Goal: Task Accomplishment & Management: Complete application form

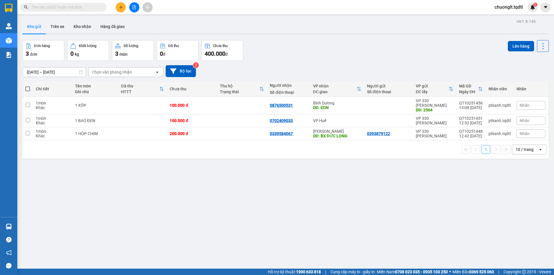
click at [95, 7] on input "text" at bounding box center [66, 7] width 68 height 6
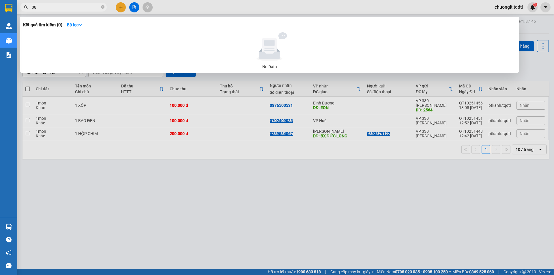
type input "0"
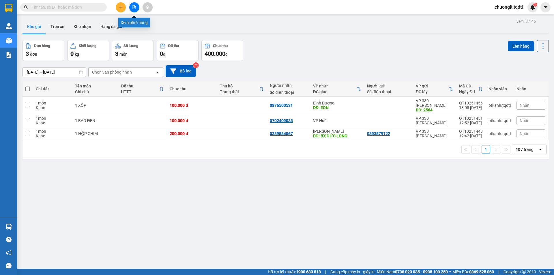
click at [134, 9] on icon "file-add" at bounding box center [134, 7] width 4 height 4
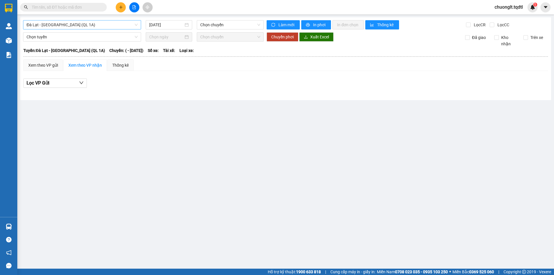
click at [119, 21] on span "Đà Lạt - [GEOGRAPHIC_DATA] (QL 1A)" at bounding box center [82, 24] width 111 height 9
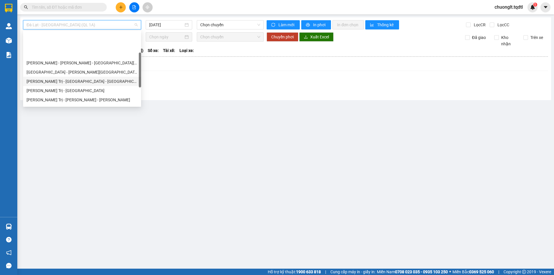
scroll to position [58, 0]
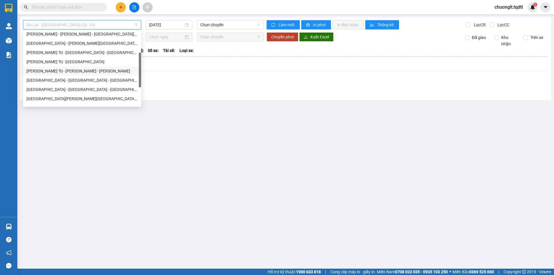
click at [91, 68] on div "[PERSON_NAME] Trị - [PERSON_NAME] - [PERSON_NAME]" at bounding box center [82, 71] width 111 height 6
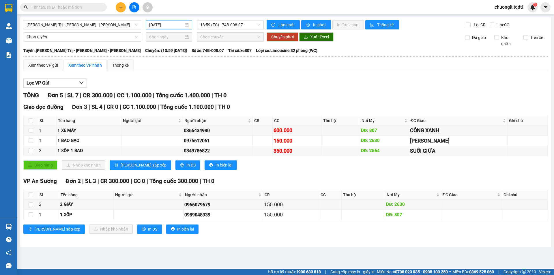
click at [187, 23] on div "[DATE]" at bounding box center [169, 25] width 40 height 6
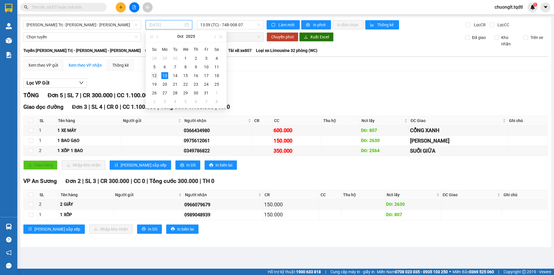
click at [154, 75] on div "12" at bounding box center [154, 75] width 7 height 7
type input "[DATE]"
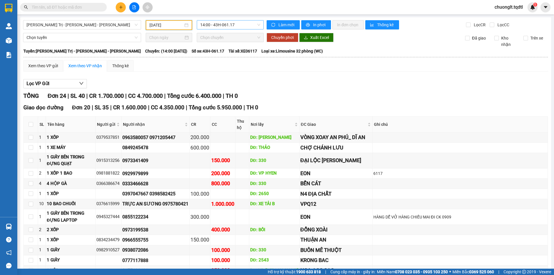
click at [240, 24] on span "14:00 - 43H-061.17" at bounding box center [230, 24] width 60 height 9
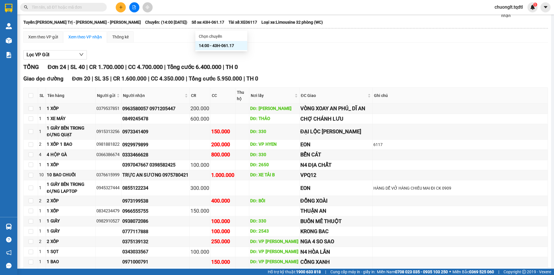
scroll to position [58, 0]
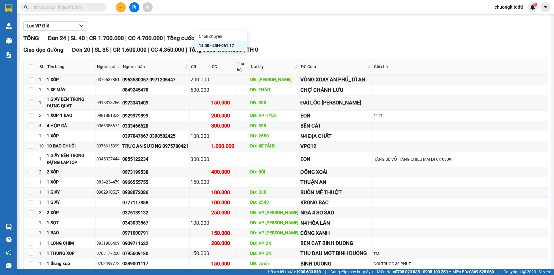
click at [64, 7] on input "text" at bounding box center [66, 7] width 68 height 6
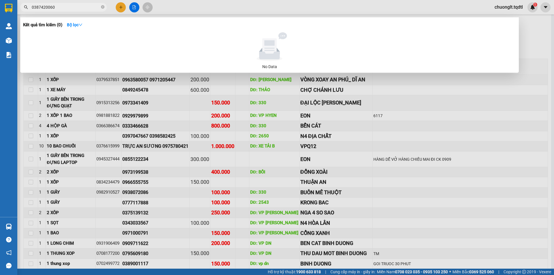
type input "0387420060"
click at [450, 96] on div at bounding box center [277, 137] width 554 height 275
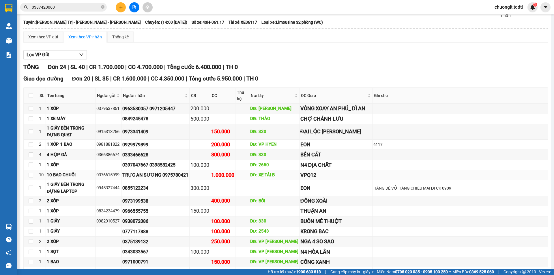
scroll to position [0, 0]
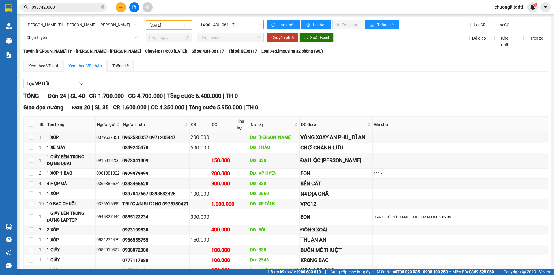
click at [245, 24] on span "14:00 - 43H-061.17" at bounding box center [230, 24] width 60 height 9
click at [120, 6] on icon "plus" at bounding box center [121, 7] width 4 height 4
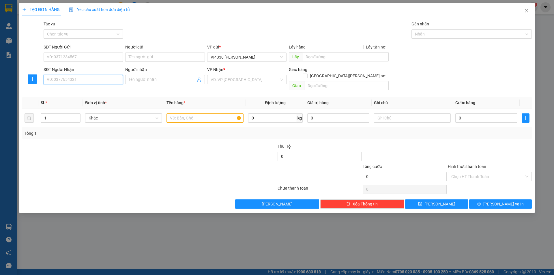
click at [79, 79] on input "SĐT Người Nhận" at bounding box center [83, 79] width 79 height 9
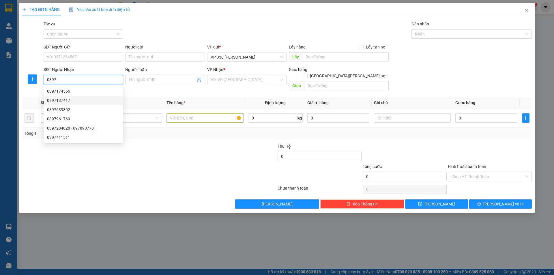
click at [73, 100] on div "0397137417" at bounding box center [83, 100] width 72 height 6
type input "0397137417"
type input "ĐÀ TẺ"
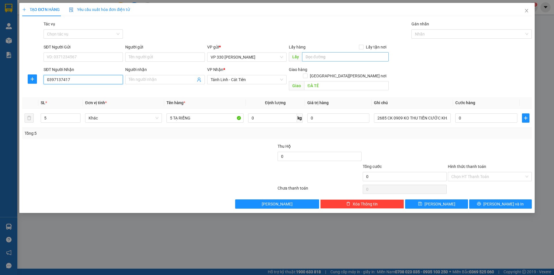
type input "0397137417"
click at [342, 54] on input "text" at bounding box center [345, 56] width 87 height 9
type input "3"
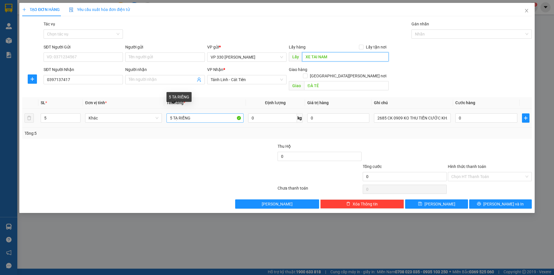
type input "XE TAI NAM"
drag, startPoint x: 173, startPoint y: 111, endPoint x: 167, endPoint y: 112, distance: 6.5
click at [167, 113] on input "5 TẠ RIỀNG" at bounding box center [205, 117] width 77 height 9
type input "7TẠ RIỀNG"
click at [77, 116] on icon "up" at bounding box center [77, 117] width 2 height 2
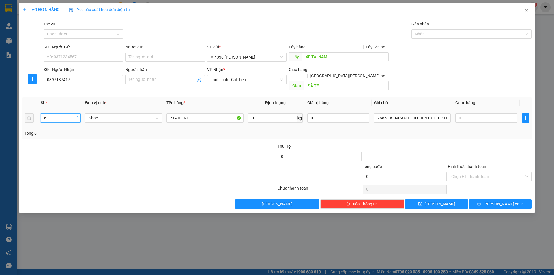
type input "7"
click at [77, 116] on icon "up" at bounding box center [77, 117] width 2 height 2
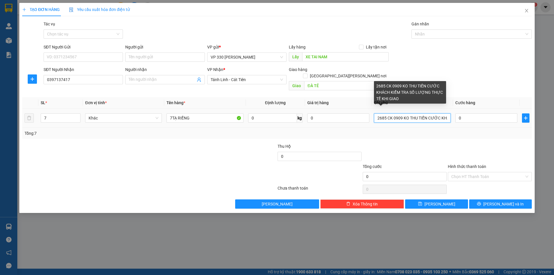
drag, startPoint x: 386, startPoint y: 112, endPoint x: 371, endPoint y: 112, distance: 14.4
click at [372, 112] on td "2685 CK 0909 KO THU TIỀN CƯỚC KHÁCH KIỂM TRA SỐ LƯỢNG THỰC TẾ KHI GIAO" at bounding box center [412, 118] width 81 height 19
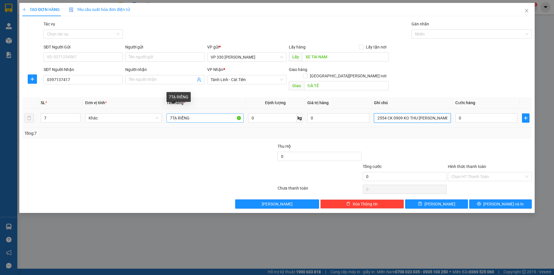
type input "2554 CK 0909 KO THU [PERSON_NAME] KHÁCH KIỂM TRA SỐ [PERSON_NAME] TẾ KHI GIAO"
click at [172, 113] on input "7TẠ RIỀNG" at bounding box center [205, 117] width 77 height 9
click at [170, 113] on input "7 TẠ RIỀNG" at bounding box center [205, 117] width 77 height 9
click at [177, 113] on input "6 TẠ RIỀNG" at bounding box center [205, 117] width 77 height 9
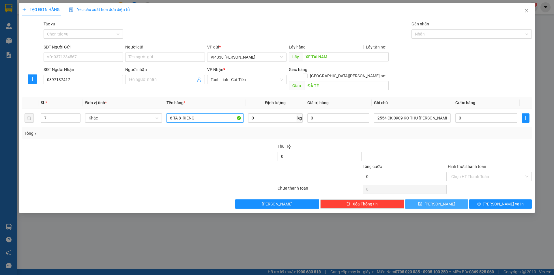
type input "6 TẠ 8 RIỀNG"
click at [426, 199] on button "[PERSON_NAME]" at bounding box center [436, 203] width 63 height 9
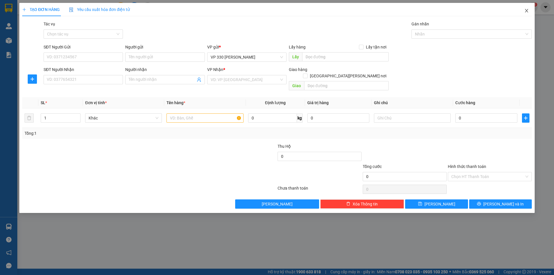
click at [524, 10] on icon "close" at bounding box center [526, 10] width 5 height 5
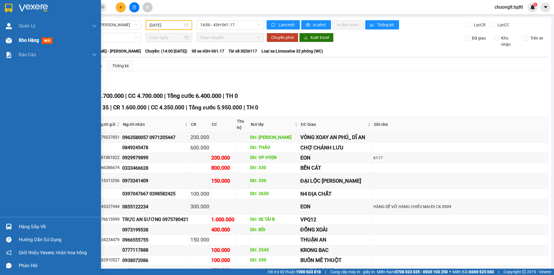
click at [23, 38] on span "Kho hàng" at bounding box center [29, 40] width 20 height 5
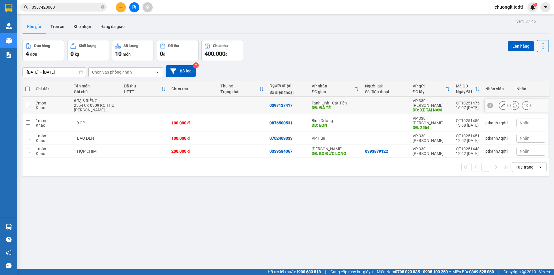
click at [152, 104] on td at bounding box center [145, 106] width 48 height 18
checkbox input "true"
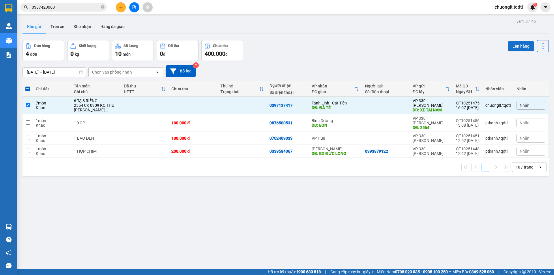
click at [512, 45] on button "Lên hàng" at bounding box center [521, 46] width 26 height 10
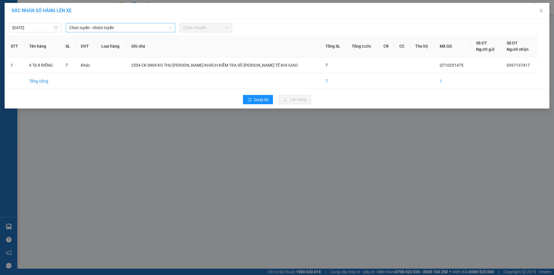
click at [158, 27] on span "Chọn tuyến - nhóm tuyến" at bounding box center [120, 27] width 102 height 9
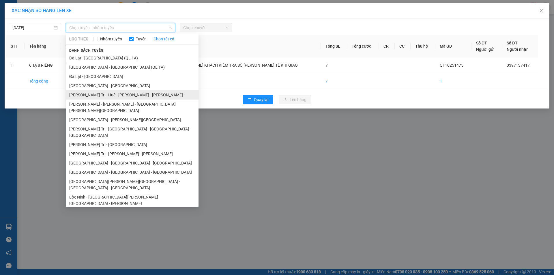
click at [113, 92] on li "[PERSON_NAME] Trị - Huế - [PERSON_NAME] - [PERSON_NAME]" at bounding box center [132, 94] width 133 height 9
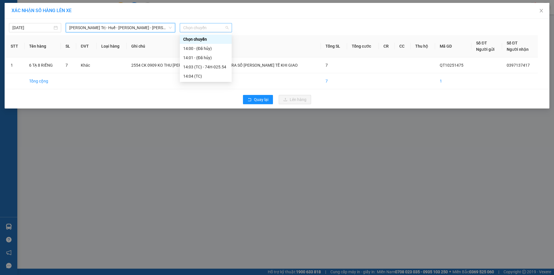
click at [213, 27] on span "Chọn chuyến" at bounding box center [205, 27] width 45 height 9
click at [215, 66] on div "14:03 (TC) - 74H-025.54" at bounding box center [205, 67] width 45 height 6
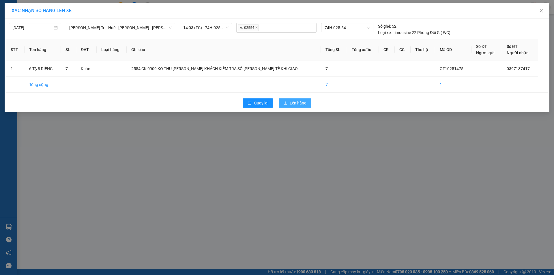
click at [297, 102] on span "Lên hàng" at bounding box center [298, 103] width 17 height 6
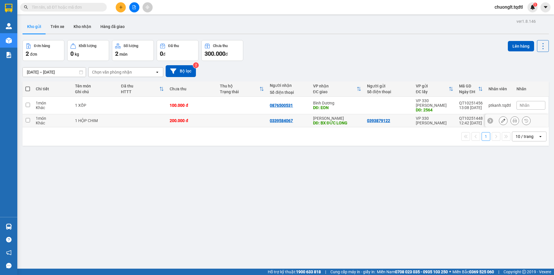
click at [234, 118] on td at bounding box center [242, 120] width 50 height 13
checkbox input "true"
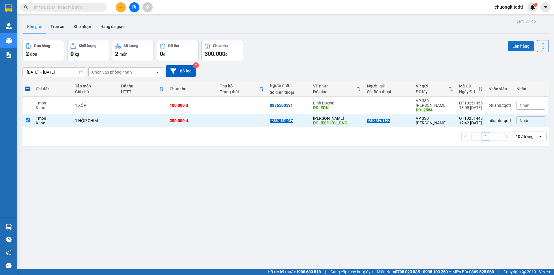
click at [514, 44] on button "Lên hàng" at bounding box center [521, 46] width 26 height 10
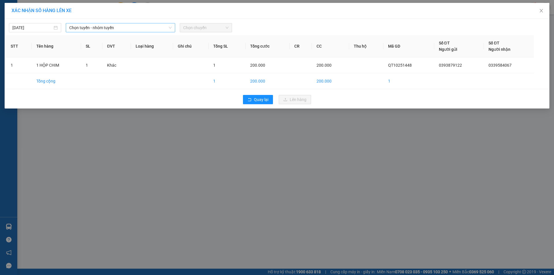
click at [141, 26] on span "Chọn tuyến - nhóm tuyến" at bounding box center [120, 27] width 102 height 9
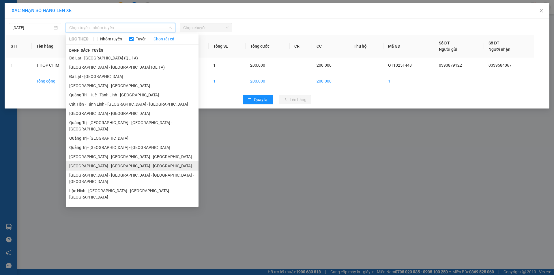
scroll to position [33, 0]
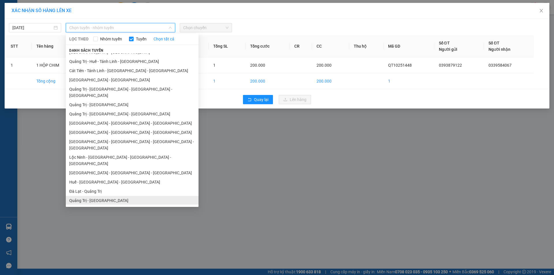
click at [115, 196] on li "[PERSON_NAME] Trị - [GEOGRAPHIC_DATA]" at bounding box center [132, 200] width 133 height 9
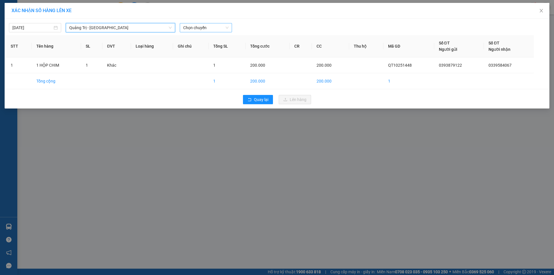
click at [224, 25] on span "Chọn chuyến" at bounding box center [205, 27] width 45 height 9
click at [156, 27] on span "[PERSON_NAME] Trị - [GEOGRAPHIC_DATA]" at bounding box center [120, 27] width 102 height 9
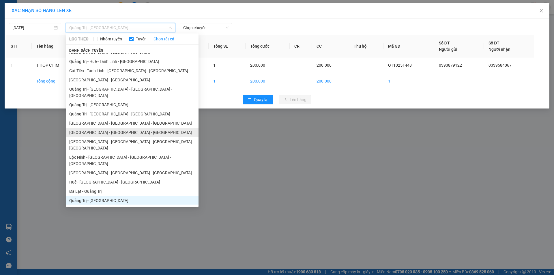
click at [116, 128] on li "[GEOGRAPHIC_DATA] - [GEOGRAPHIC_DATA] - [GEOGRAPHIC_DATA]" at bounding box center [132, 132] width 133 height 9
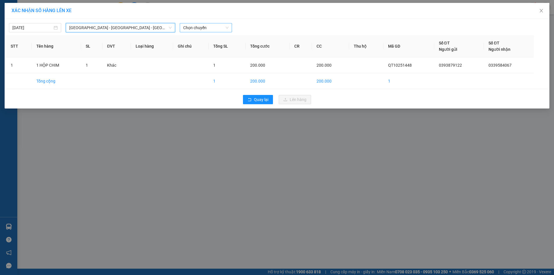
click at [214, 27] on span "Chọn chuyến" at bounding box center [205, 27] width 45 height 9
click at [209, 48] on div "18:45 - 74H-025.64" at bounding box center [205, 48] width 45 height 6
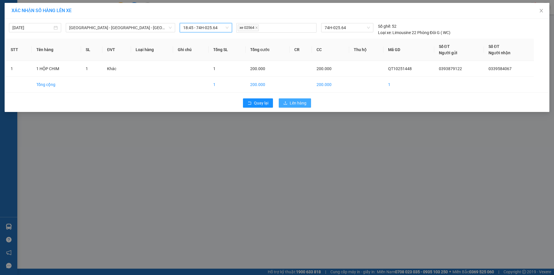
click at [295, 103] on span "Lên hàng" at bounding box center [298, 103] width 17 height 6
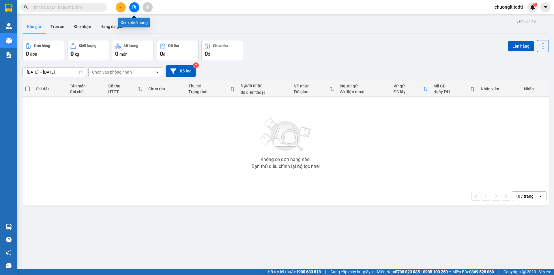
click at [135, 6] on icon "file-add" at bounding box center [134, 7] width 4 height 4
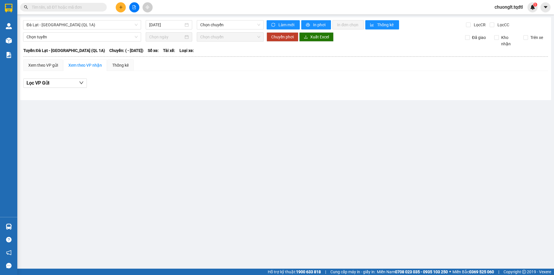
click at [119, 3] on button at bounding box center [121, 7] width 10 height 10
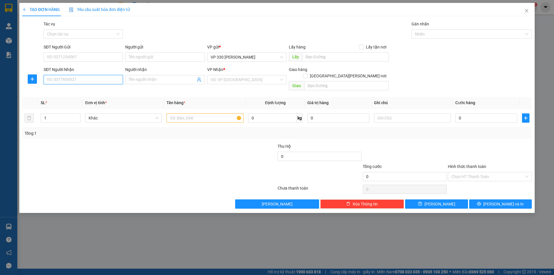
click at [78, 81] on input "SĐT Người Nhận" at bounding box center [83, 79] width 79 height 9
type input "0903612782"
click at [186, 113] on input "text" at bounding box center [205, 117] width 77 height 9
type input "1 BAO GẠO"
click at [330, 52] on div "Lấy hàng Lấy tận nơi" at bounding box center [339, 48] width 100 height 9
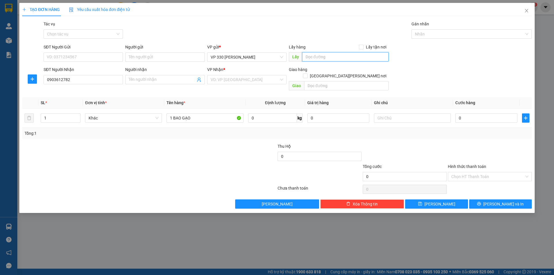
click at [330, 54] on input "text" at bounding box center [345, 56] width 87 height 9
type input "VP HYEN"
click at [270, 79] on input "search" at bounding box center [245, 79] width 68 height 9
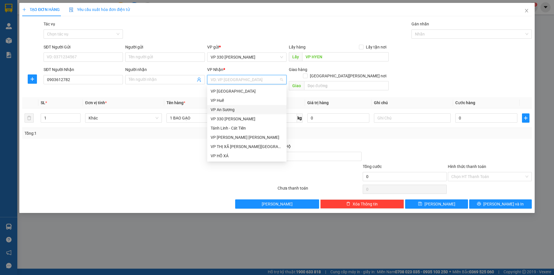
click at [237, 109] on div "VP An Sương" at bounding box center [247, 109] width 72 height 6
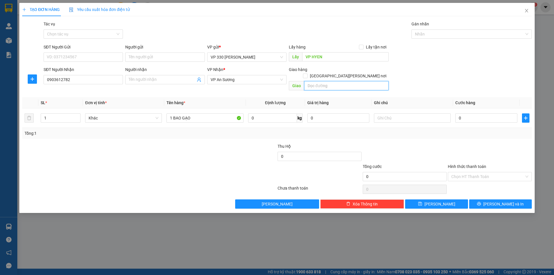
click at [326, 81] on input "text" at bounding box center [346, 85] width 85 height 9
type input "[PERSON_NAME] ĐỒNG NAI"
click at [482, 113] on input "0" at bounding box center [486, 117] width 62 height 9
type input "14"
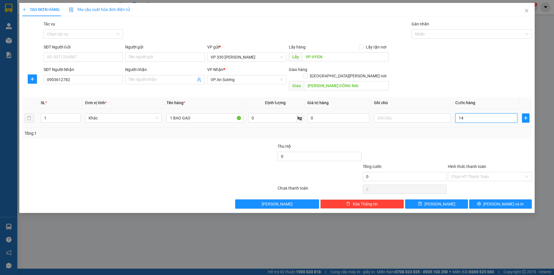
type input "14"
type input "140"
type input "1.400"
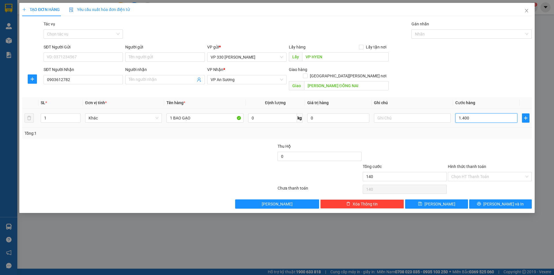
type input "1.400"
type input "140"
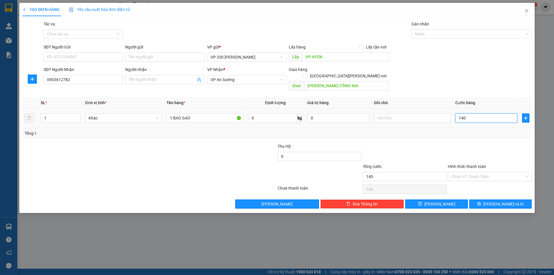
type input "14"
type input "1"
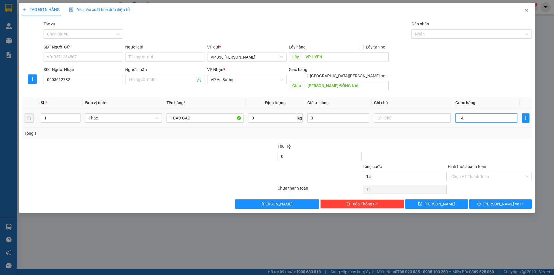
type input "1"
type input "10"
type input "100"
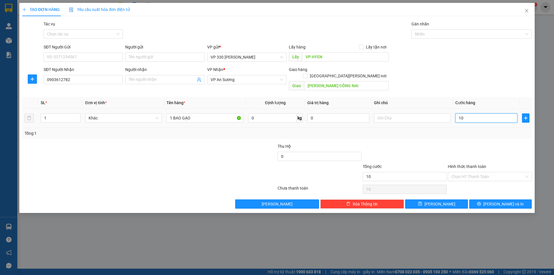
type input "100"
type input "1.000"
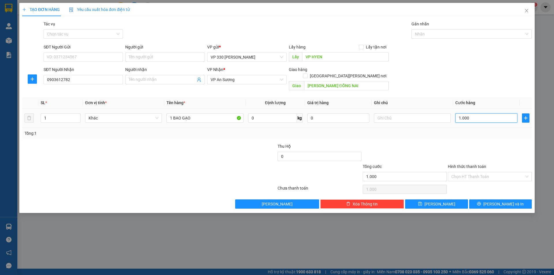
type input "10.000"
type input "100.000"
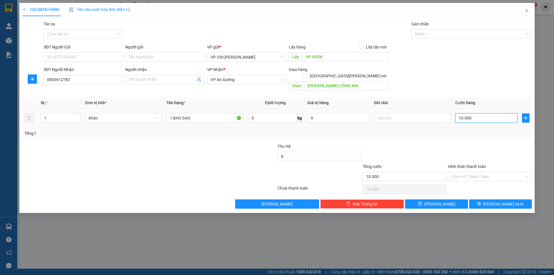
type input "100.000"
click at [412, 113] on input "text" at bounding box center [412, 117] width 77 height 9
type input "VPHYEN THU"
click at [498, 172] on input "Hình thức thanh toán" at bounding box center [487, 176] width 73 height 9
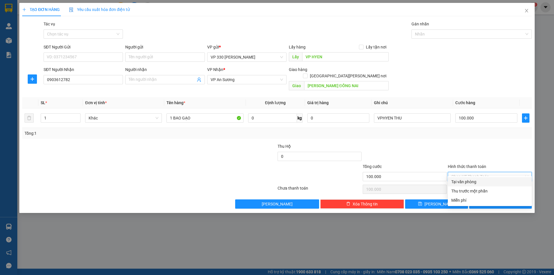
click at [478, 181] on div "Tại văn phòng" at bounding box center [489, 182] width 77 height 6
type input "0"
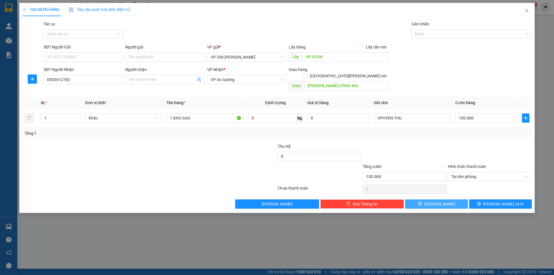
drag, startPoint x: 442, startPoint y: 200, endPoint x: 438, endPoint y: 198, distance: 4.4
click at [442, 201] on span "[PERSON_NAME]" at bounding box center [440, 204] width 31 height 6
type input "0"
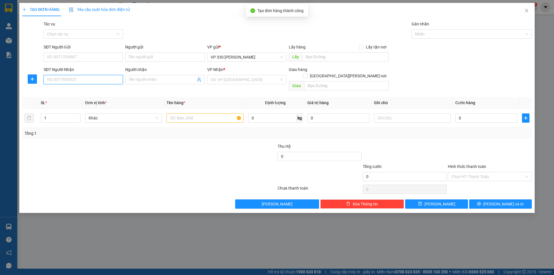
click at [114, 75] on input "SĐT Người Nhận" at bounding box center [83, 79] width 79 height 9
type input "0918101767"
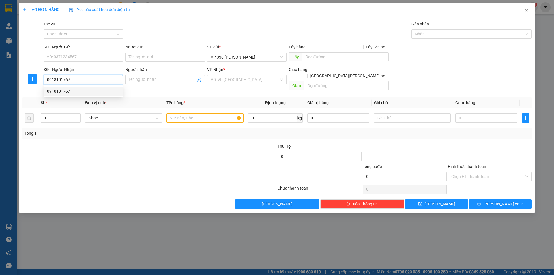
click at [83, 93] on div "0918101767" at bounding box center [83, 91] width 72 height 6
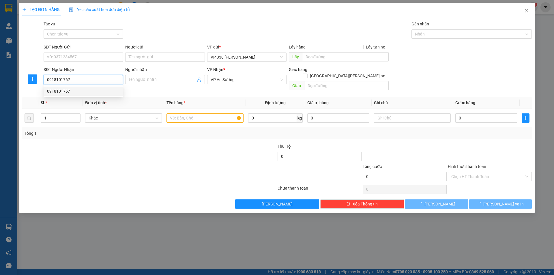
type input "100.000"
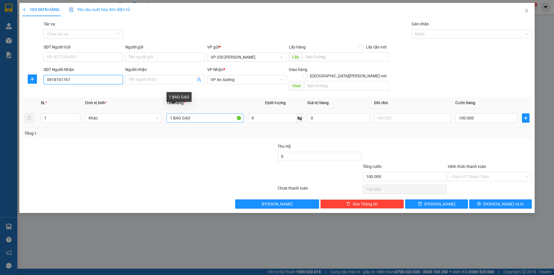
type input "0918101767"
click at [170, 113] on input "1 BAO GẠO" at bounding box center [205, 117] width 77 height 9
type input "2 NỮA [PERSON_NAME]"
type input "2"
click at [78, 116] on icon "up" at bounding box center [77, 117] width 2 height 2
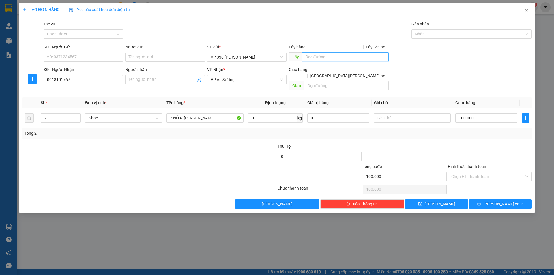
click at [331, 58] on input "text" at bounding box center [345, 56] width 87 height 9
type input "VP HYÊN"
click at [417, 113] on input "text" at bounding box center [412, 117] width 77 height 9
click at [373, 114] on td "VP [PERSON_NAME]" at bounding box center [412, 118] width 81 height 19
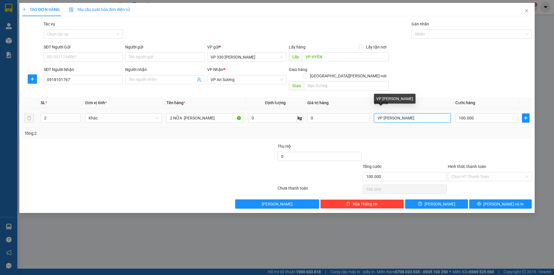
click at [374, 113] on input "VP [PERSON_NAME]" at bounding box center [412, 117] width 77 height 9
type input "751 VP [PERSON_NAME]"
click at [508, 172] on input "Hình thức thanh toán" at bounding box center [487, 176] width 73 height 9
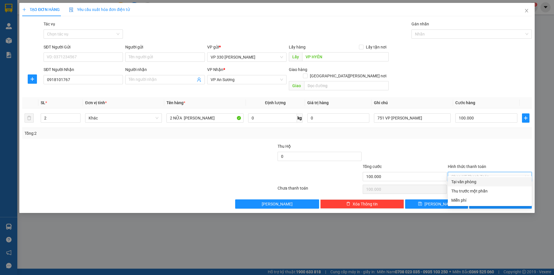
click at [492, 178] on div "Tại văn phòng" at bounding box center [490, 181] width 84 height 9
type input "0"
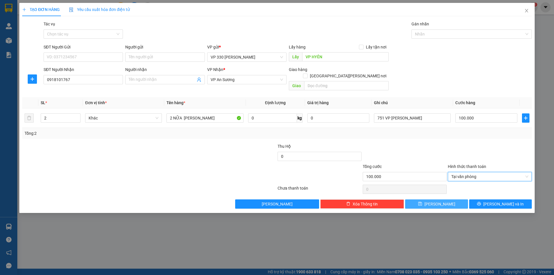
click at [442, 201] on span "[PERSON_NAME]" at bounding box center [440, 204] width 31 height 6
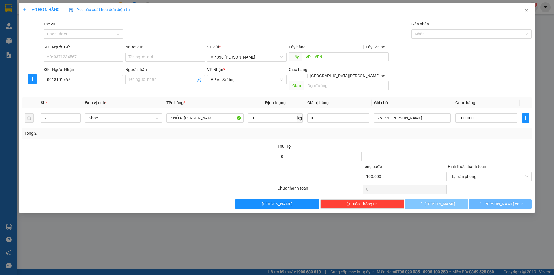
type input "0"
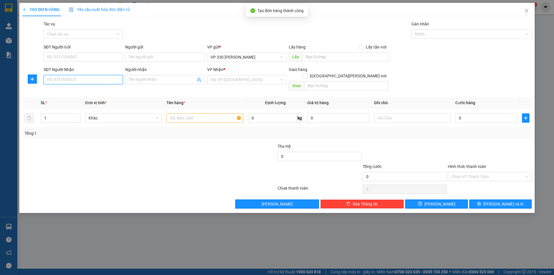
click at [79, 78] on input "SĐT Người Nhận" at bounding box center [83, 79] width 79 height 9
type input "0943222893"
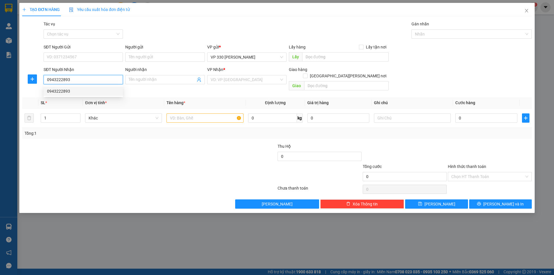
click at [76, 92] on div "0943222893" at bounding box center [83, 91] width 72 height 6
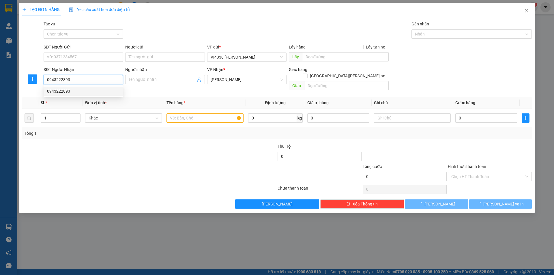
type input "100.000"
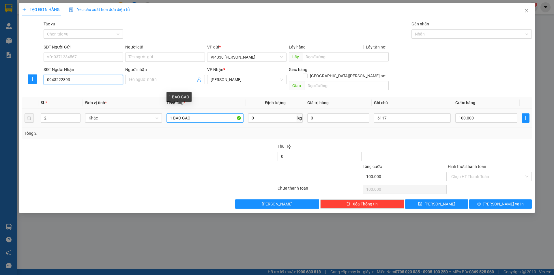
type input "0943222893"
drag, startPoint x: 196, startPoint y: 111, endPoint x: 174, endPoint y: 106, distance: 22.4
click at [172, 115] on input "1 BAO GẠO" at bounding box center [205, 117] width 77 height 9
click at [173, 113] on input "1GIẤY" at bounding box center [205, 117] width 77 height 9
type input "1 GIẤY"
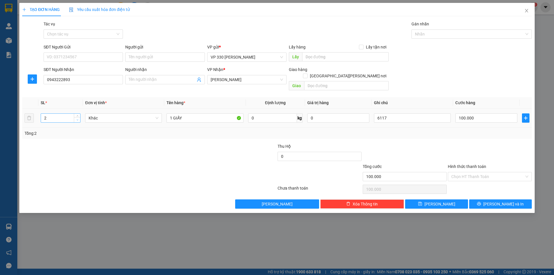
type input "1"
click at [76, 119] on icon "down" at bounding box center [77, 120] width 2 height 2
click at [407, 113] on input "6117" at bounding box center [412, 117] width 77 height 9
type input "6"
type input "751"
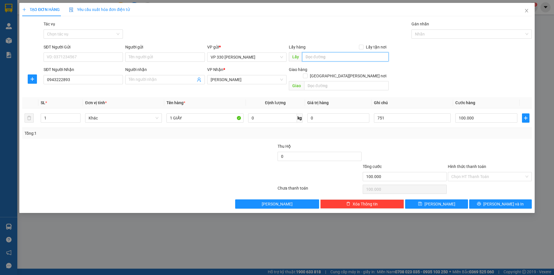
click at [321, 58] on input "text" at bounding box center [345, 56] width 87 height 9
type input "7"
type input "VP HYEN"
click at [422, 202] on icon "save" at bounding box center [420, 204] width 4 height 4
type input "0"
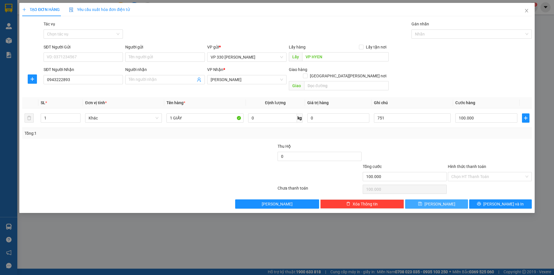
type input "0"
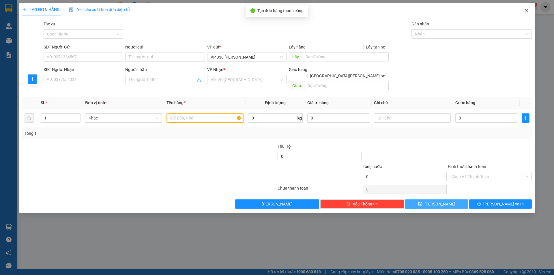
drag, startPoint x: 528, startPoint y: 9, endPoint x: 525, endPoint y: 12, distance: 3.7
click at [528, 9] on icon "close" at bounding box center [526, 10] width 5 height 5
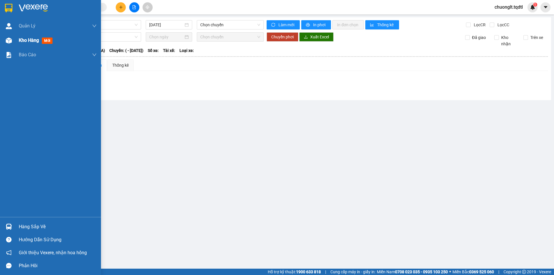
click at [30, 39] on span "Kho hàng" at bounding box center [29, 40] width 20 height 5
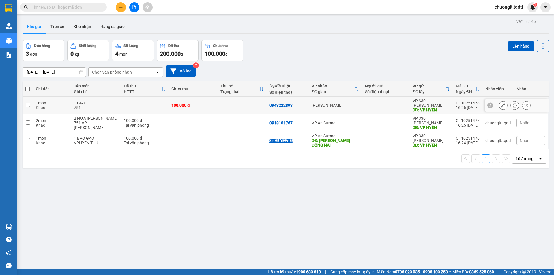
click at [99, 101] on div "1 GIẤY" at bounding box center [96, 103] width 44 height 5
checkbox input "true"
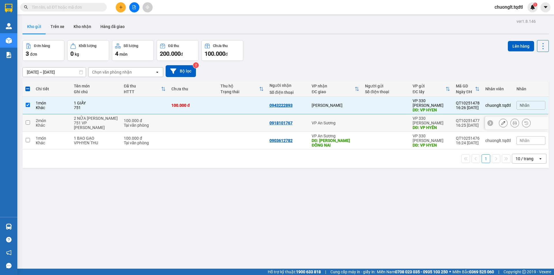
click at [169, 119] on td at bounding box center [193, 123] width 49 height 18
checkbox input "true"
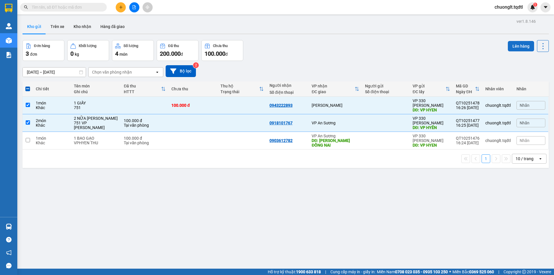
click at [511, 44] on button "Lên hàng" at bounding box center [521, 46] width 26 height 10
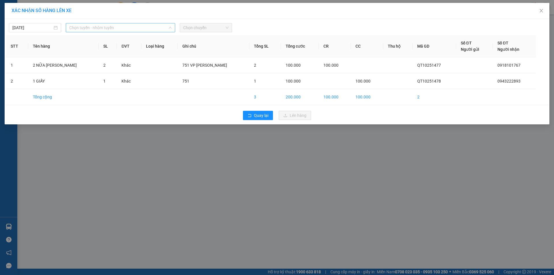
click at [132, 27] on span "Chọn tuyến - nhóm tuyến" at bounding box center [120, 27] width 102 height 9
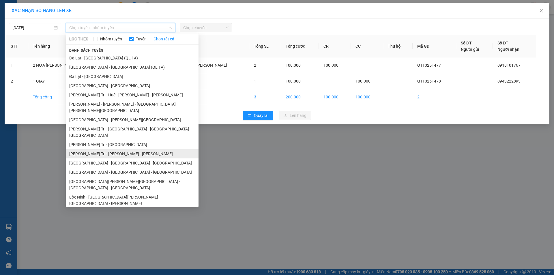
click at [106, 149] on li "[PERSON_NAME] Trị - [PERSON_NAME] - [PERSON_NAME]" at bounding box center [132, 153] width 133 height 9
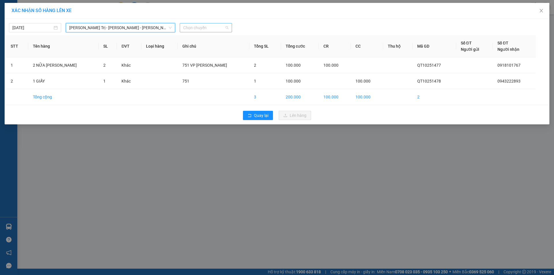
click at [201, 27] on span "Chọn chuyến" at bounding box center [205, 27] width 45 height 9
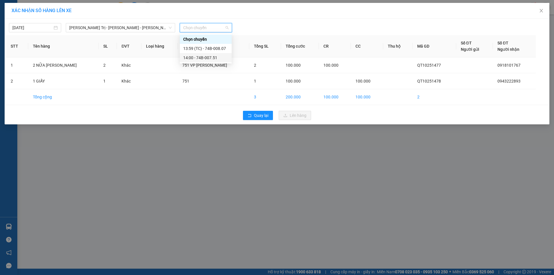
click at [205, 58] on div "14:00 - 74B-007.51" at bounding box center [205, 58] width 45 height 6
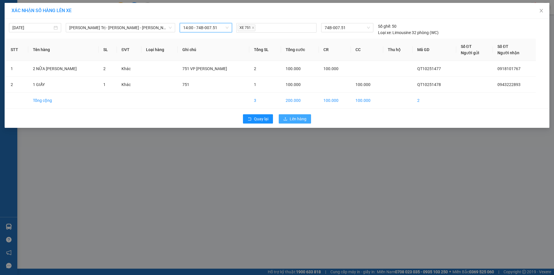
click at [298, 115] on button "Lên hàng" at bounding box center [295, 118] width 32 height 9
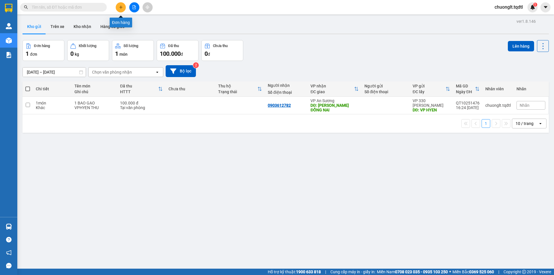
click at [120, 5] on icon "plus" at bounding box center [121, 7] width 4 height 4
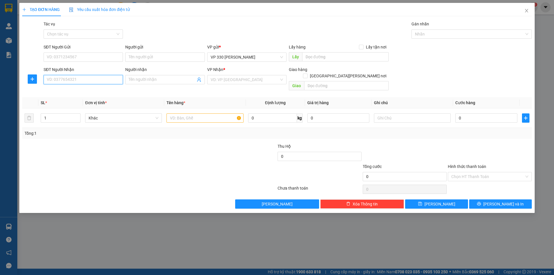
click at [68, 76] on input "SĐT Người Nhận" at bounding box center [83, 79] width 79 height 9
type input "0981292563"
click at [74, 88] on div "0981292563" at bounding box center [83, 91] width 72 height 6
type input "[PERSON_NAME] MIN"
type input "0981292563"
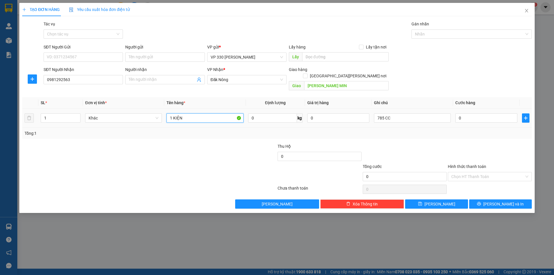
click at [195, 113] on input "1 KIỆN" at bounding box center [205, 117] width 77 height 9
type input "1 CUỘN TRẮNG"
click at [340, 57] on input "text" at bounding box center [345, 56] width 87 height 9
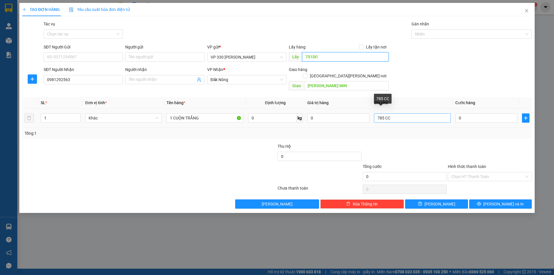
type input "751DĐ"
click at [397, 113] on input "785 CC" at bounding box center [412, 117] width 77 height 9
type input "7"
type input "751"
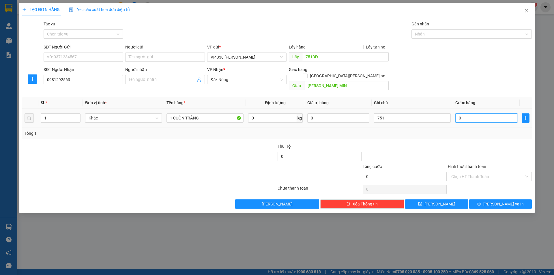
click at [492, 116] on input "0" at bounding box center [486, 117] width 62 height 9
type input "1"
type input "10"
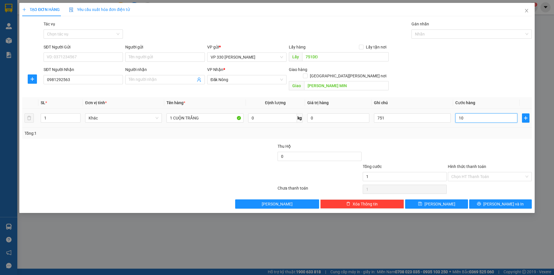
type input "10"
type input "100"
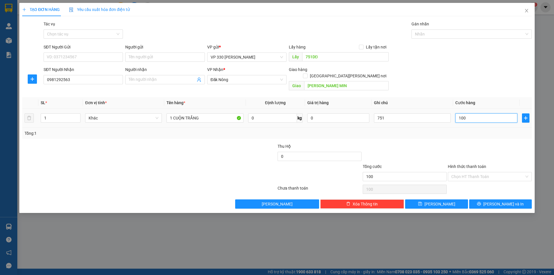
type input "1.000"
type input "10.000"
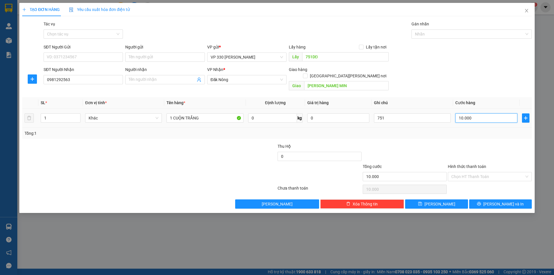
type input "100.000"
drag, startPoint x: 442, startPoint y: 196, endPoint x: 442, endPoint y: 193, distance: 3.2
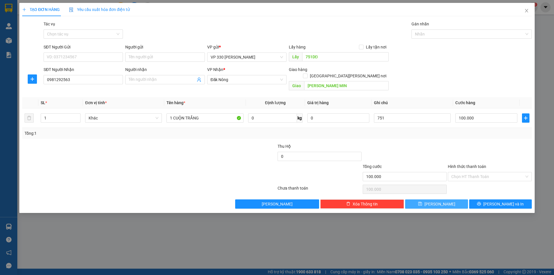
click at [442, 201] on span "[PERSON_NAME]" at bounding box center [440, 204] width 31 height 6
type input "0"
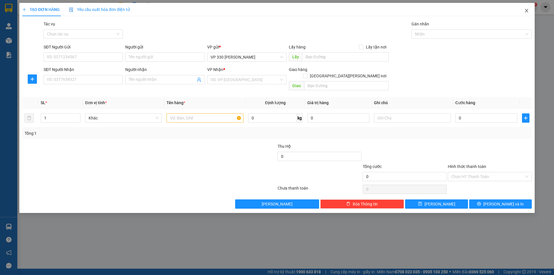
click at [526, 8] on span "Close" at bounding box center [527, 11] width 16 height 16
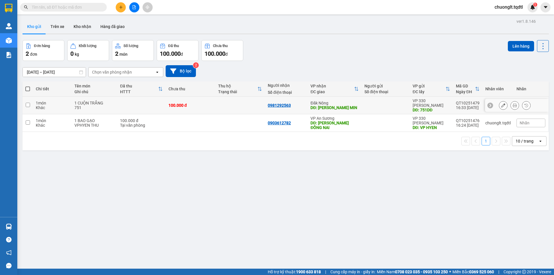
click at [121, 101] on td at bounding box center [141, 106] width 48 height 18
checkbox input "true"
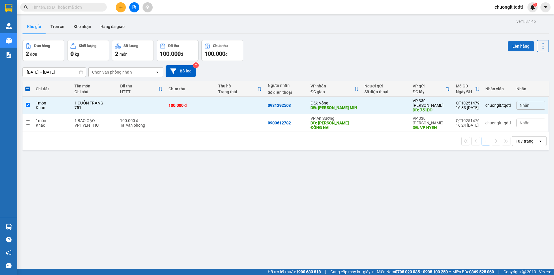
click at [514, 44] on button "Lên hàng" at bounding box center [521, 46] width 26 height 10
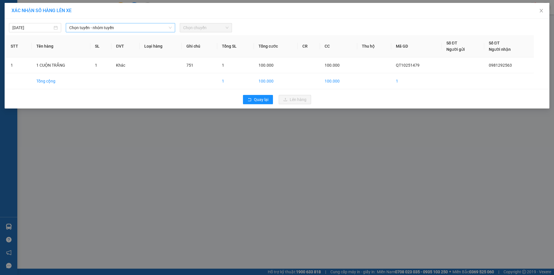
click at [134, 26] on span "Chọn tuyến - nhóm tuyến" at bounding box center [120, 27] width 102 height 9
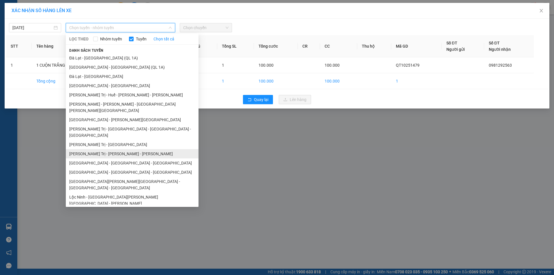
click at [112, 149] on li "[PERSON_NAME] Trị - [PERSON_NAME] - [PERSON_NAME]" at bounding box center [132, 153] width 133 height 9
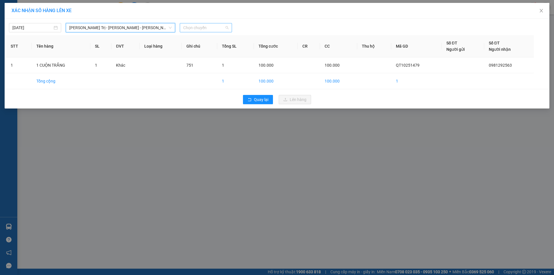
click at [203, 25] on span "Chọn chuyến" at bounding box center [205, 27] width 45 height 9
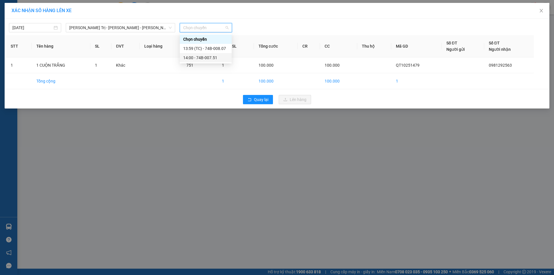
click at [213, 59] on div "14:00 - 74B-007.51" at bounding box center [205, 58] width 45 height 6
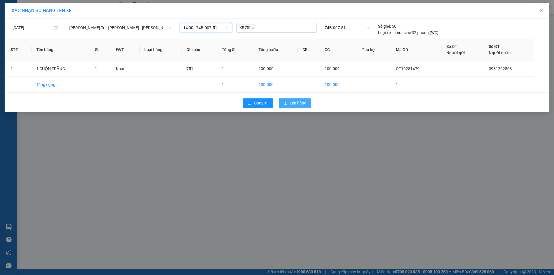
click at [295, 103] on span "Lên hàng" at bounding box center [298, 103] width 17 height 6
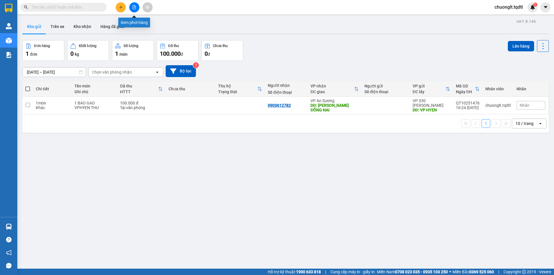
click at [136, 8] on icon "file-add" at bounding box center [134, 7] width 4 height 4
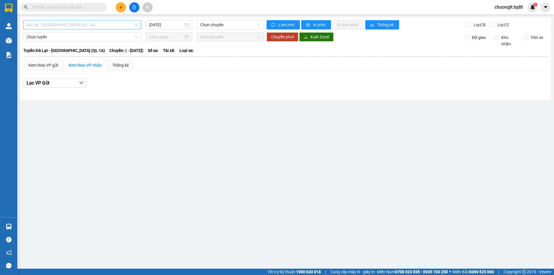
click at [106, 22] on span "Đà Lạt - [GEOGRAPHIC_DATA] (QL 1A)" at bounding box center [82, 24] width 111 height 9
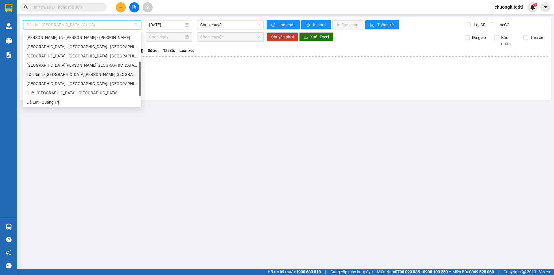
scroll to position [33, 0]
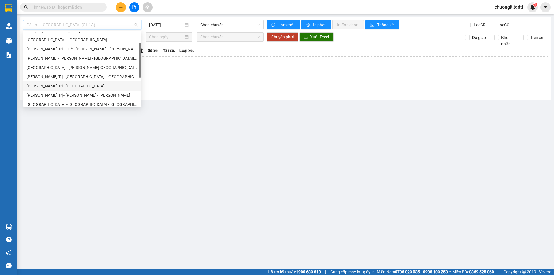
click at [64, 86] on div "[PERSON_NAME] Trị - [GEOGRAPHIC_DATA]" at bounding box center [82, 86] width 111 height 6
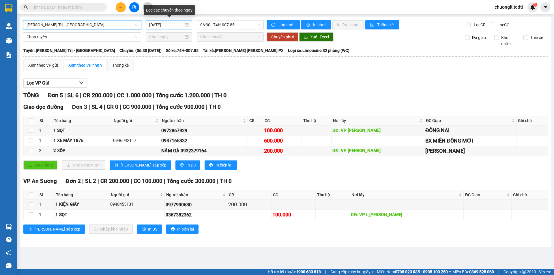
click at [186, 24] on div "[DATE]" at bounding box center [169, 25] width 40 height 6
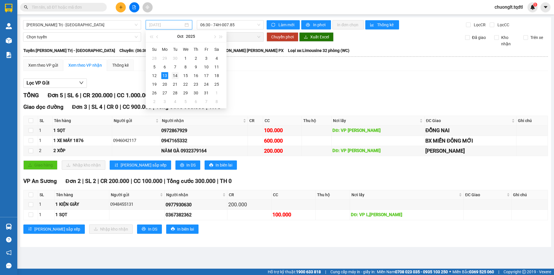
click at [173, 74] on div "14" at bounding box center [175, 75] width 7 height 7
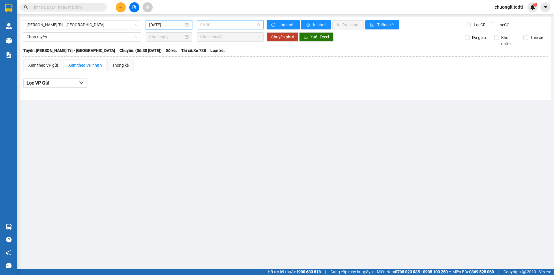
click at [233, 22] on span "06:30" at bounding box center [230, 24] width 60 height 9
click at [243, 24] on span "06:30" at bounding box center [230, 24] width 60 height 9
click at [185, 24] on div "[DATE]" at bounding box center [169, 25] width 40 height 6
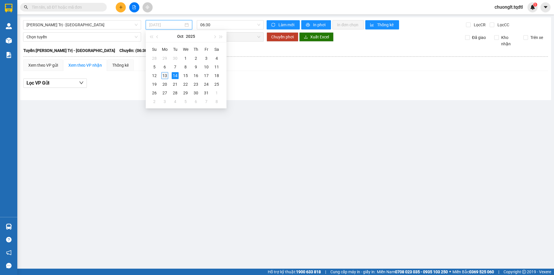
click at [165, 74] on div "13" at bounding box center [164, 75] width 7 height 7
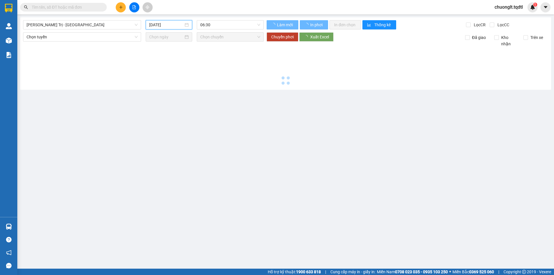
type input "[DATE]"
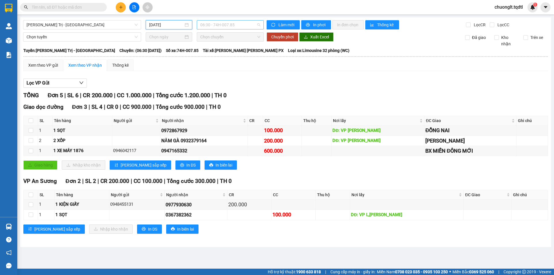
click at [244, 25] on span "06:30 - 74H-007.85" at bounding box center [230, 24] width 60 height 9
click at [255, 60] on div "Xem theo VP gửi Xem theo VP nhận Thống kê" at bounding box center [285, 65] width 525 height 12
click at [92, 22] on span "[PERSON_NAME] Trị - [GEOGRAPHIC_DATA]" at bounding box center [82, 24] width 111 height 9
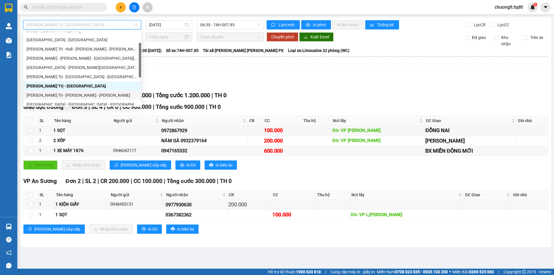
click at [73, 95] on div "[PERSON_NAME] Trị - [PERSON_NAME] - [PERSON_NAME]" at bounding box center [82, 95] width 111 height 6
type input "[DATE]"
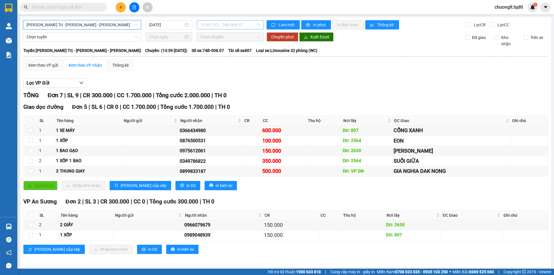
click at [250, 25] on span "13:59 (TC) - 74B-008.07" at bounding box center [230, 24] width 60 height 9
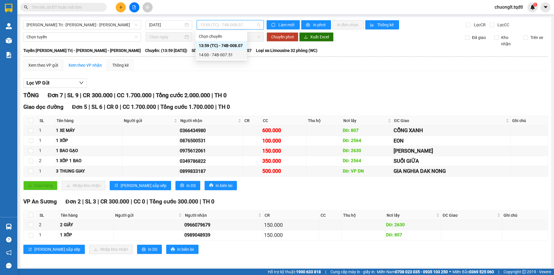
click at [230, 55] on div "14:00 - 74B-007.51" at bounding box center [221, 55] width 45 height 6
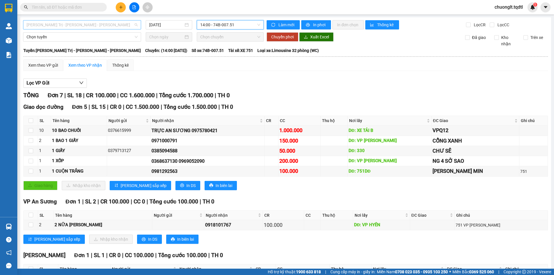
click at [116, 25] on span "[PERSON_NAME] Trị - [PERSON_NAME] - [PERSON_NAME]" at bounding box center [82, 24] width 111 height 9
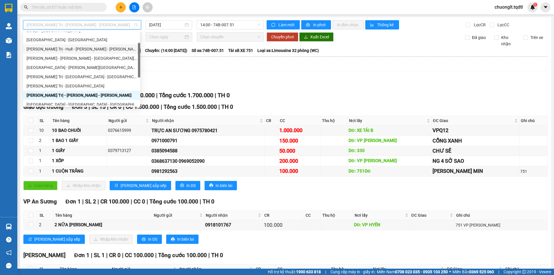
click at [91, 50] on div "[PERSON_NAME] Trị - Huế - [PERSON_NAME] - [PERSON_NAME]" at bounding box center [82, 49] width 110 height 6
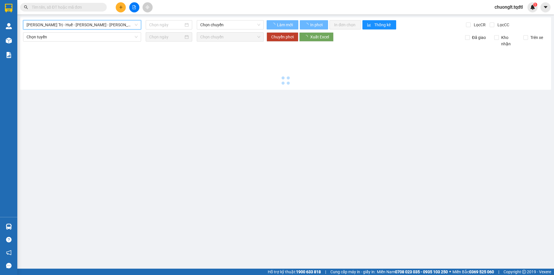
type input "[DATE]"
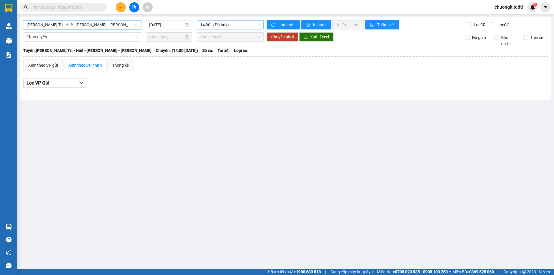
click at [247, 21] on span "14:00 - (Đã hủy)" at bounding box center [230, 24] width 60 height 9
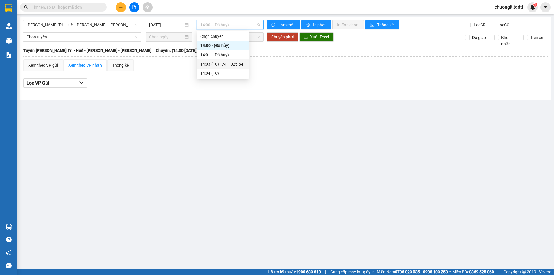
click at [229, 65] on div "14:03 (TC) - 74H-025.54" at bounding box center [222, 64] width 45 height 6
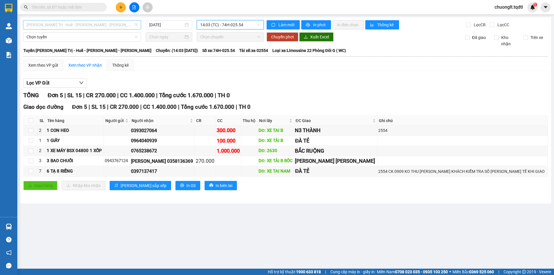
click at [121, 25] on span "[PERSON_NAME] Trị - Huế - [PERSON_NAME] - [PERSON_NAME]" at bounding box center [82, 24] width 111 height 9
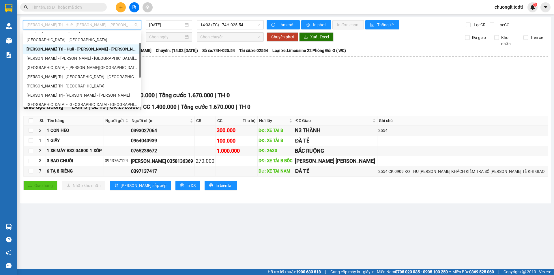
click at [119, 28] on span "[PERSON_NAME] Trị - Huế - [PERSON_NAME] - [PERSON_NAME]" at bounding box center [82, 24] width 111 height 9
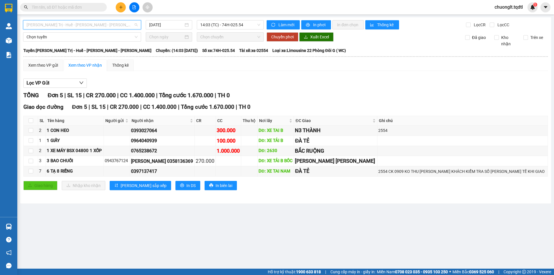
click at [110, 25] on span "[PERSON_NAME] Trị - Huế - [PERSON_NAME] - [PERSON_NAME]" at bounding box center [82, 24] width 111 height 9
click at [181, 79] on div "Lọc VP Gửi" at bounding box center [285, 83] width 525 height 10
click at [136, 22] on span "[PERSON_NAME] Trị - Huế - [PERSON_NAME] - [PERSON_NAME]" at bounding box center [82, 24] width 111 height 9
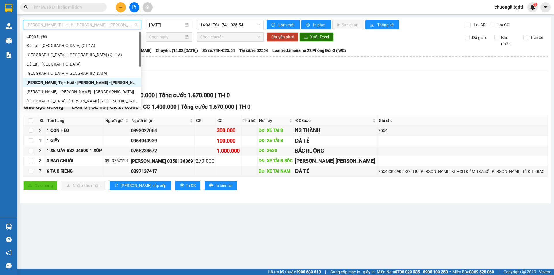
scroll to position [58, 0]
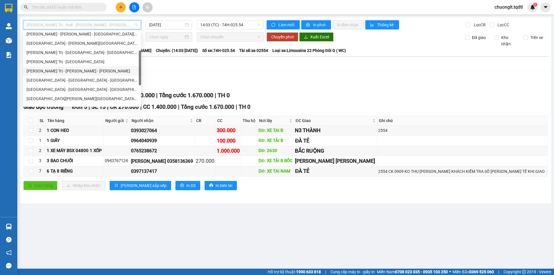
click at [89, 71] on div "[PERSON_NAME] Trị - [PERSON_NAME] - [PERSON_NAME]" at bounding box center [82, 71] width 111 height 6
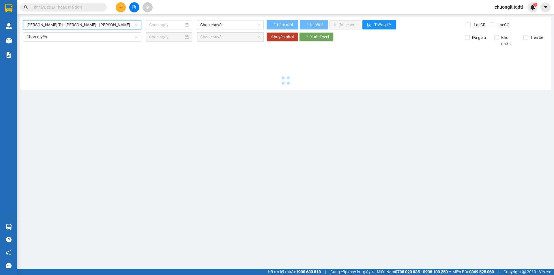
type input "[DATE]"
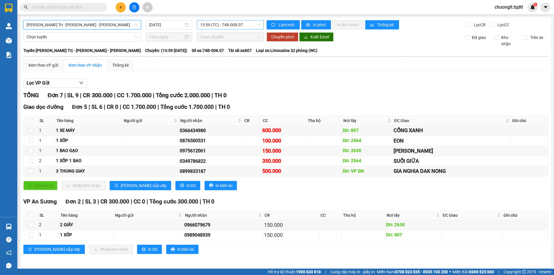
click at [241, 21] on span "13:59 (TC) - 74B-008.07" at bounding box center [230, 24] width 60 height 9
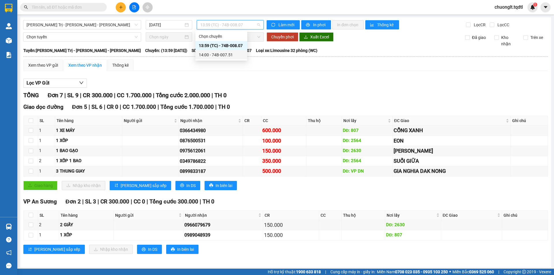
click at [273, 66] on div "Xem theo VP gửi Xem theo VP nhận Thống kê" at bounding box center [285, 65] width 525 height 12
click at [118, 130] on div "1 XE MÁY" at bounding box center [88, 130] width 65 height 7
click at [44, 132] on div "1" at bounding box center [46, 130] width 15 height 7
click at [30, 130] on input "checkbox" at bounding box center [31, 130] width 5 height 5
checkbox input "true"
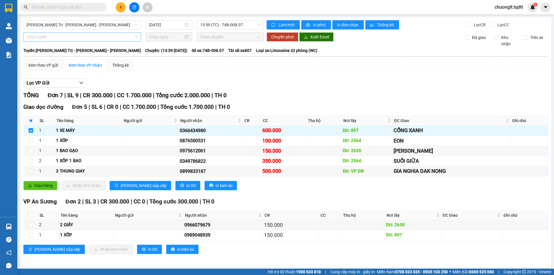
click at [124, 34] on span "Chọn tuyến" at bounding box center [82, 37] width 111 height 9
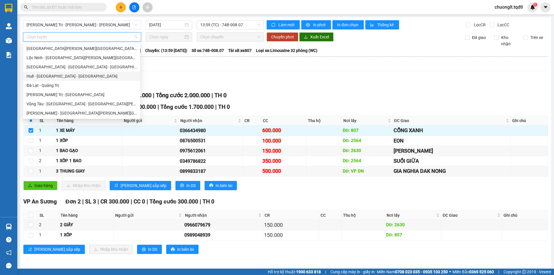
scroll to position [91, 0]
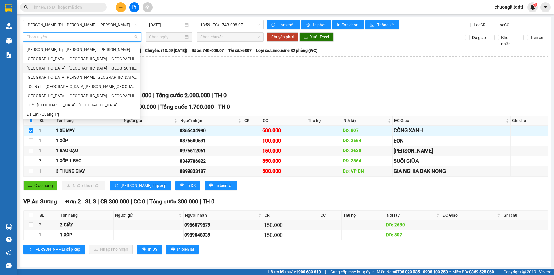
click at [76, 67] on div "[GEOGRAPHIC_DATA] - [GEOGRAPHIC_DATA] - [GEOGRAPHIC_DATA]" at bounding box center [82, 68] width 110 height 6
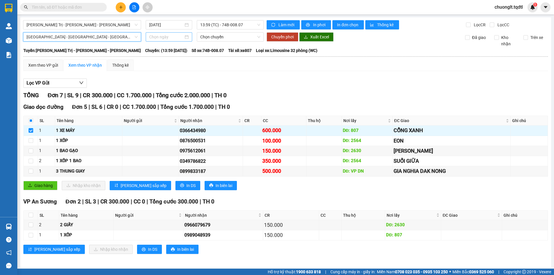
click at [175, 38] on input at bounding box center [166, 37] width 34 height 6
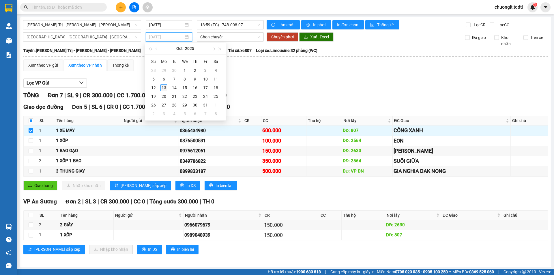
type input "[DATE]"
click at [163, 86] on div "13" at bounding box center [163, 87] width 7 height 7
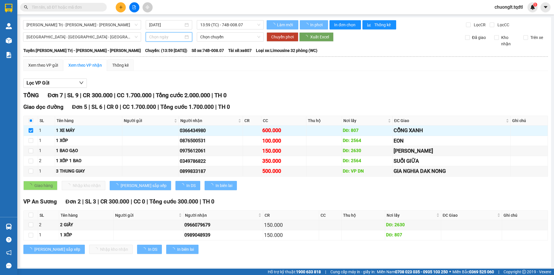
type input "[DATE]"
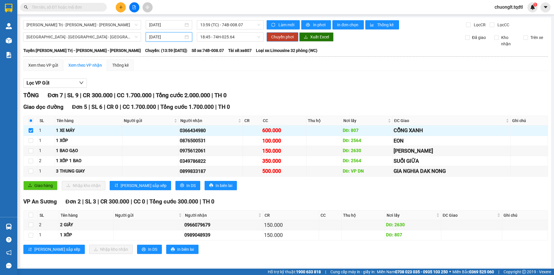
click at [276, 36] on span "Chuyển phơi" at bounding box center [282, 37] width 23 height 6
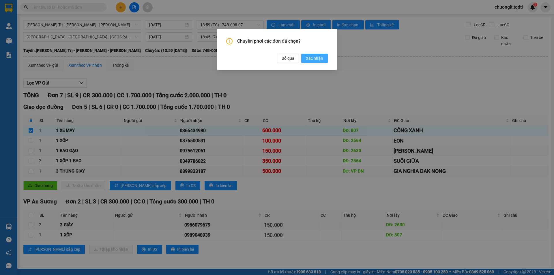
click at [316, 58] on span "Xác nhận" at bounding box center [314, 58] width 17 height 6
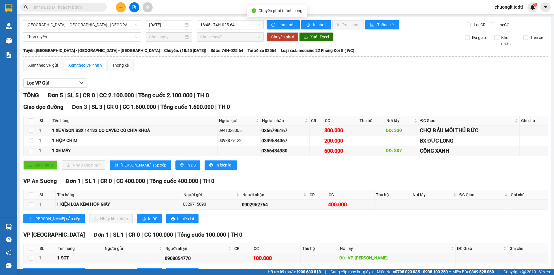
checkbox input "false"
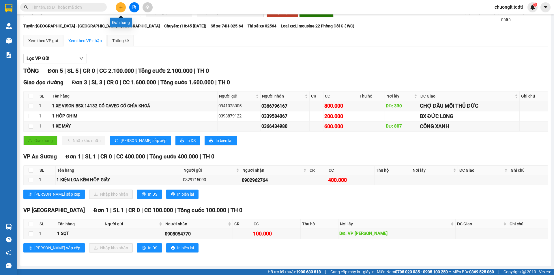
click at [117, 7] on button at bounding box center [121, 7] width 10 height 10
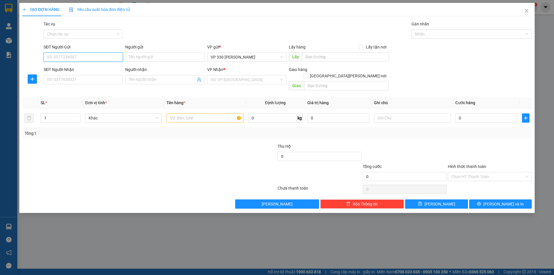
click at [78, 58] on input "SĐT Người Gửi" at bounding box center [83, 57] width 79 height 9
type input "0915928678"
click at [79, 69] on div "0915928678" at bounding box center [83, 69] width 72 height 6
type input "0397078088"
type input "150.000"
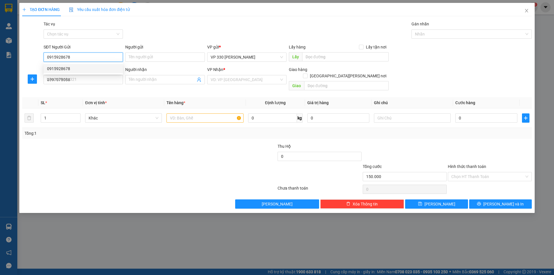
type input "150.000"
type input "0915928678"
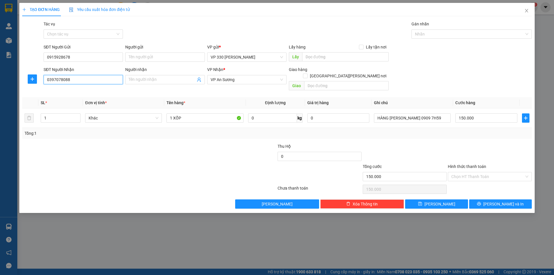
click at [81, 77] on input "0397078088" at bounding box center [83, 79] width 79 height 9
click at [73, 91] on div "0397078088" at bounding box center [83, 91] width 72 height 6
click at [326, 60] on input "text" at bounding box center [345, 56] width 87 height 9
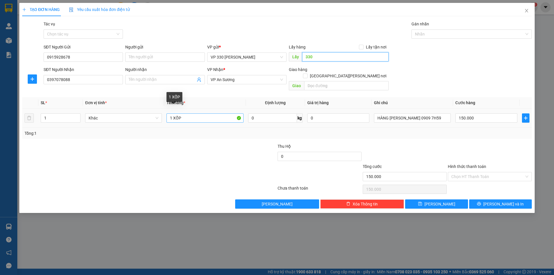
type input "330"
click at [192, 113] on input "1 XỐP" at bounding box center [205, 117] width 77 height 9
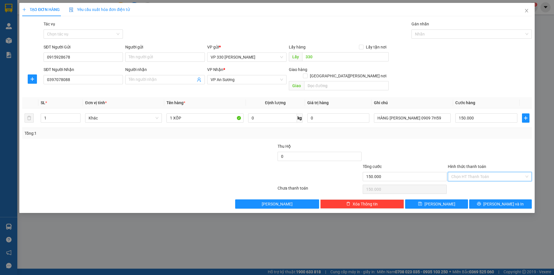
click at [485, 172] on input "Hình thức thanh toán" at bounding box center [487, 176] width 73 height 9
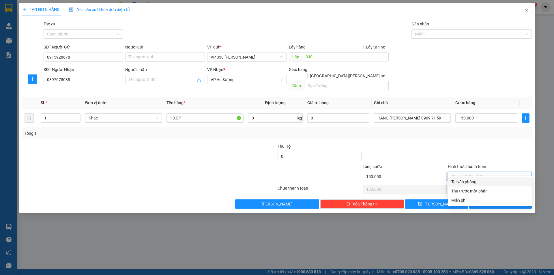
click at [473, 180] on div "Tại văn phòng" at bounding box center [489, 182] width 77 height 6
type input "0"
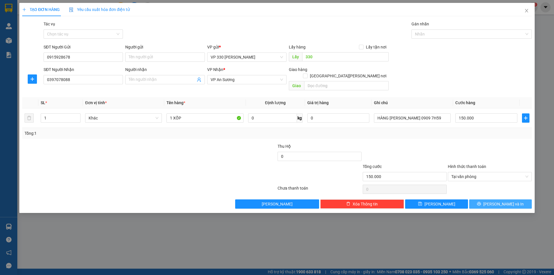
click at [478, 199] on button "[PERSON_NAME] và In" at bounding box center [500, 203] width 63 height 9
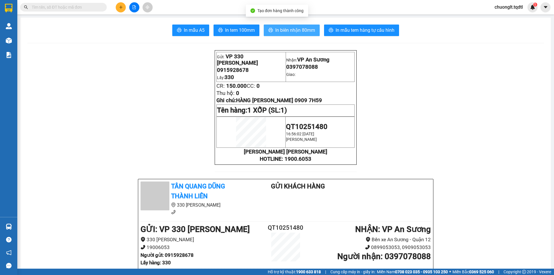
click at [297, 30] on span "In biên nhận 80mm" at bounding box center [295, 30] width 40 height 7
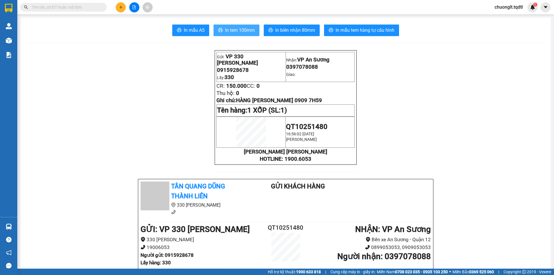
drag, startPoint x: 245, startPoint y: 28, endPoint x: 241, endPoint y: 31, distance: 5.4
click at [245, 28] on span "In tem 100mm" at bounding box center [240, 30] width 30 height 7
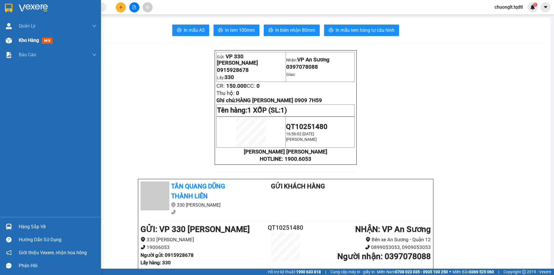
click at [25, 38] on span "Kho hàng" at bounding box center [29, 40] width 20 height 5
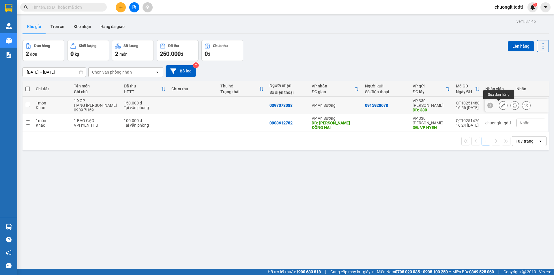
click at [499, 104] on button at bounding box center [503, 105] width 8 height 10
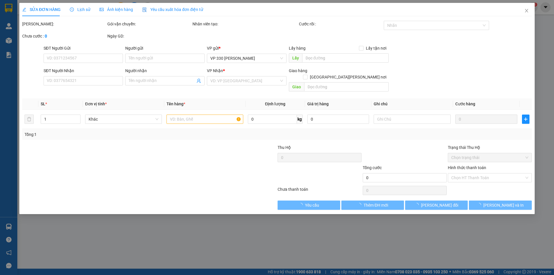
type input "0915928678"
type input "330"
type input "0397078088"
type input "150.000"
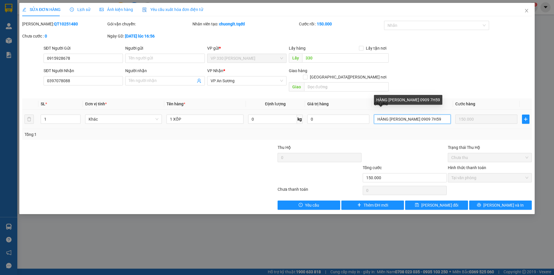
drag, startPoint x: 429, startPoint y: 111, endPoint x: 404, endPoint y: 112, distance: 25.1
click at [404, 115] on input "HÀNG [PERSON_NAME] 0909 7H59" at bounding box center [412, 119] width 77 height 9
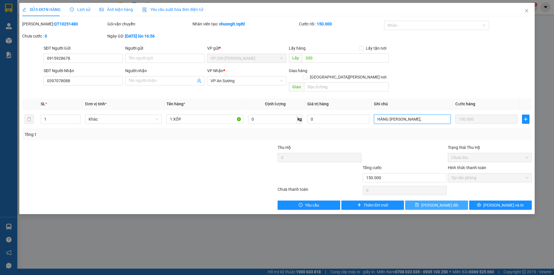
type input "HÀNG [PERSON_NAME],"
click at [445, 202] on span "[PERSON_NAME] đổi" at bounding box center [439, 205] width 37 height 6
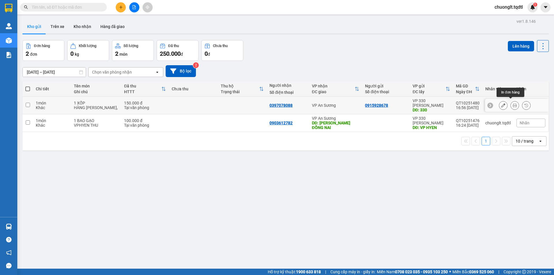
click at [513, 103] on icon at bounding box center [515, 105] width 4 height 4
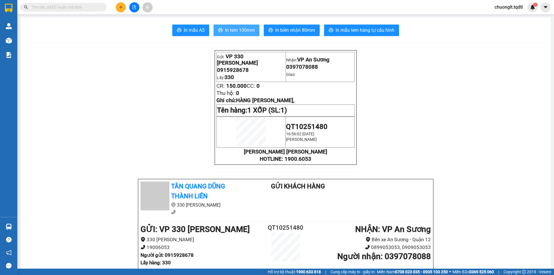
click at [242, 27] on span "In tem 100mm" at bounding box center [240, 30] width 30 height 7
click at [134, 6] on icon "file-add" at bounding box center [134, 7] width 4 height 4
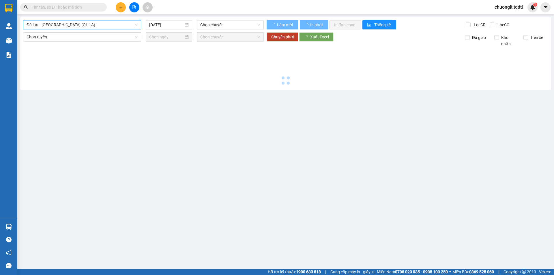
click at [102, 24] on span "Đà Lạt - [GEOGRAPHIC_DATA] (QL 1A)" at bounding box center [82, 24] width 111 height 9
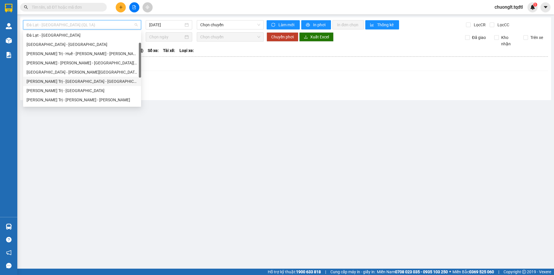
scroll to position [58, 0]
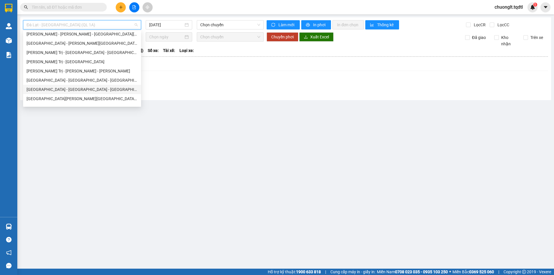
click at [57, 91] on div "[GEOGRAPHIC_DATA] - [GEOGRAPHIC_DATA] - [GEOGRAPHIC_DATA]" at bounding box center [82, 89] width 111 height 6
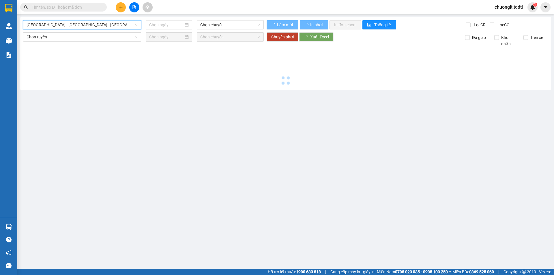
type input "[DATE]"
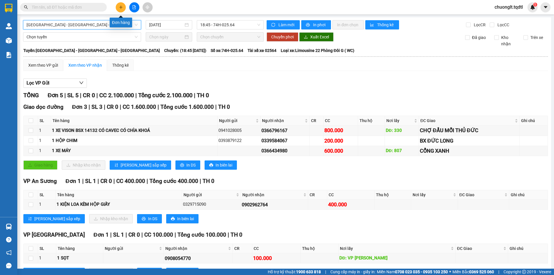
click at [118, 9] on button at bounding box center [121, 7] width 10 height 10
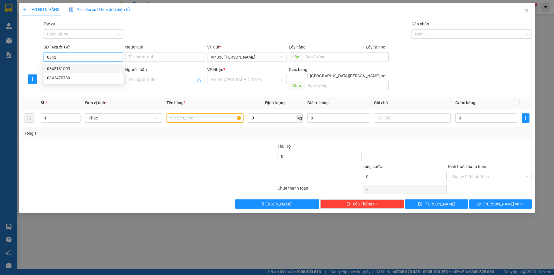
click at [64, 69] on div "0842131009" at bounding box center [83, 69] width 72 height 6
type input "0842131009"
type input "XE TẢI B"
type input "0935206397"
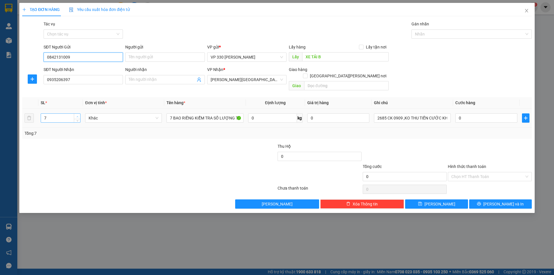
type input "0842131009"
type input "8"
click at [78, 116] on icon "up" at bounding box center [77, 117] width 2 height 2
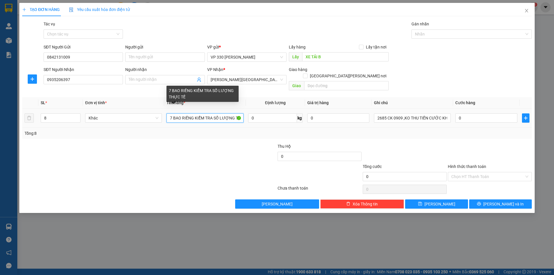
click at [171, 113] on input "7 BAO RIỀNG KIỂM TRA SỐ LƯỢNG THỰC TẾ" at bounding box center [205, 117] width 77 height 9
click at [169, 113] on input "7 BAO RIỀNG KIỂM TRA SỐ LƯỢNG THỰC TẾ" at bounding box center [205, 117] width 77 height 9
click at [171, 113] on input "7 BAO RIỀNG KIỂM TRA SỐ LƯỢNG THỰC TẾ" at bounding box center [205, 117] width 77 height 9
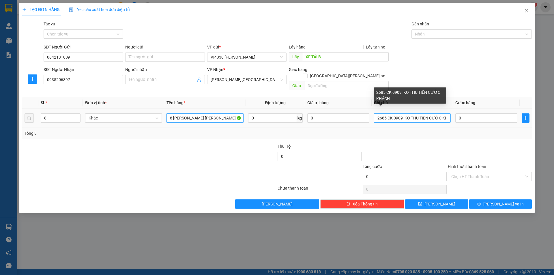
type input "8 [PERSON_NAME] [PERSON_NAME] TRA SỐ [PERSON_NAME] TẾ"
drag, startPoint x: 387, startPoint y: 111, endPoint x: 375, endPoint y: 112, distance: 11.6
click at [375, 113] on input "2685 CK 0909 ,KO THU TIỀN CƯỚC KHÁCH" at bounding box center [412, 117] width 77 height 9
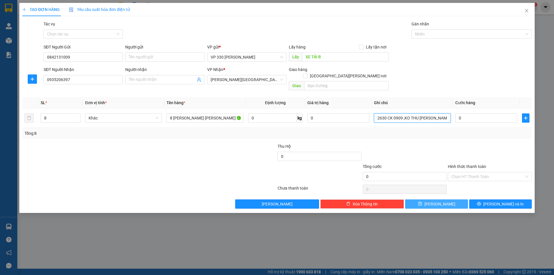
type input "2630 CK 0909 ,KO THU [PERSON_NAME] KHÁCH"
click at [451, 199] on button "[PERSON_NAME]" at bounding box center [436, 203] width 63 height 9
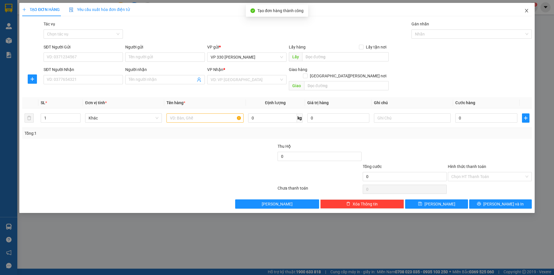
click at [529, 10] on span "Close" at bounding box center [527, 11] width 16 height 16
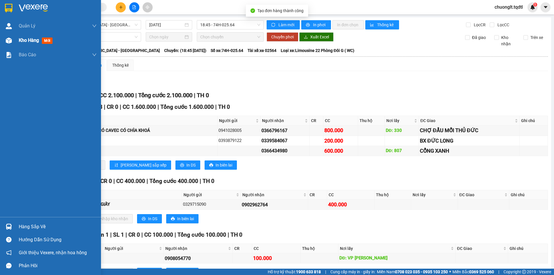
click at [27, 38] on span "Kho hàng" at bounding box center [29, 40] width 20 height 5
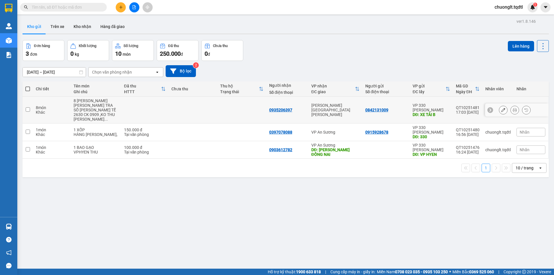
click at [51, 111] on div "Khác" at bounding box center [52, 112] width 32 height 5
checkbox input "true"
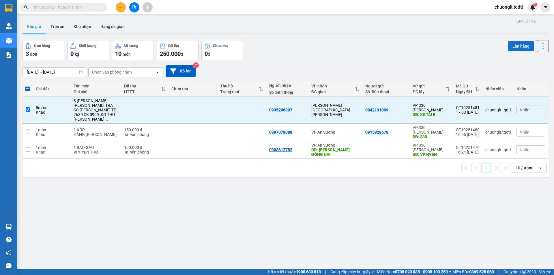
click at [514, 45] on button "Lên hàng" at bounding box center [521, 46] width 26 height 10
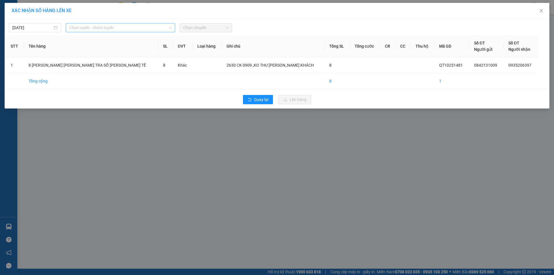
click at [125, 26] on span "Chọn tuyến - nhóm tuyến" at bounding box center [120, 27] width 102 height 9
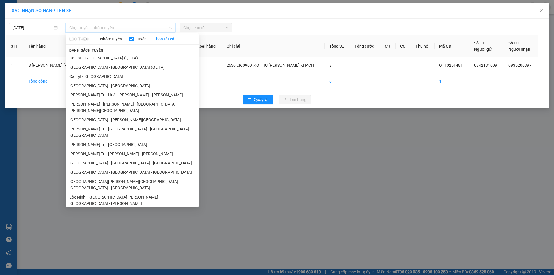
scroll to position [33, 0]
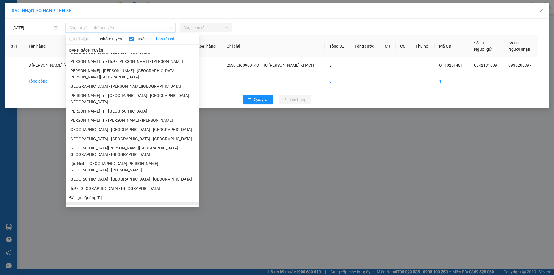
drag, startPoint x: 100, startPoint y: 179, endPoint x: 106, endPoint y: 172, distance: 9.2
click at [101, 202] on li "[PERSON_NAME] Trị - [GEOGRAPHIC_DATA]" at bounding box center [132, 206] width 133 height 9
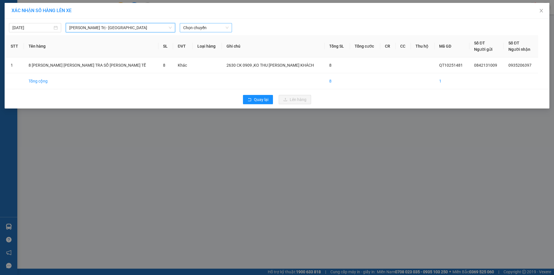
click at [221, 27] on span "Chọn chuyến" at bounding box center [205, 27] width 45 height 9
click at [208, 49] on div "14:00 - 74H-026.30" at bounding box center [205, 48] width 45 height 6
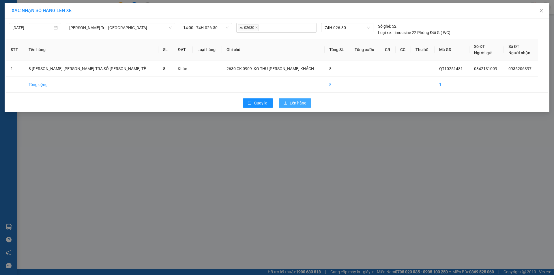
click at [292, 102] on span "Lên hàng" at bounding box center [298, 103] width 17 height 6
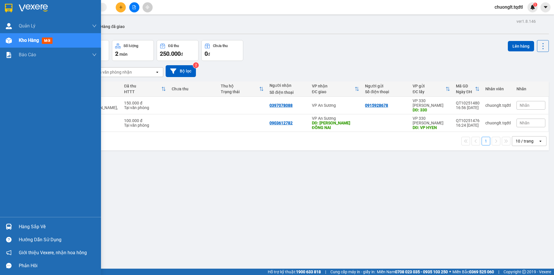
click at [25, 224] on div "Hàng sắp về" at bounding box center [58, 227] width 78 height 9
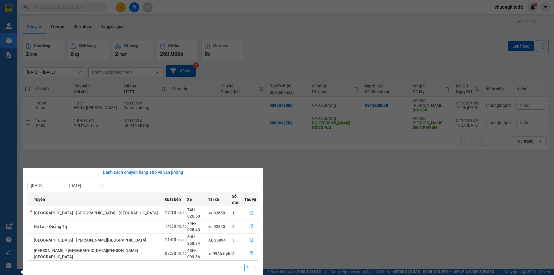
click at [313, 207] on section "Kết quả [PERSON_NAME] ( 0 ) Bộ lọc No Data chuonglt.tqdtl 1 [PERSON_NAME] [PERS…" at bounding box center [277, 137] width 554 height 275
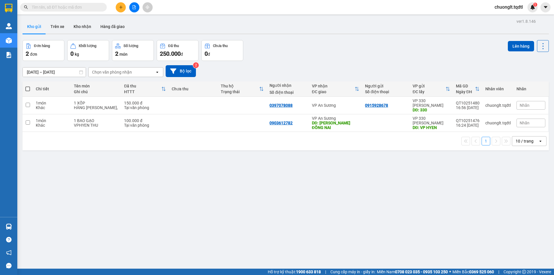
click at [134, 5] on icon "file-add" at bounding box center [134, 7] width 3 height 4
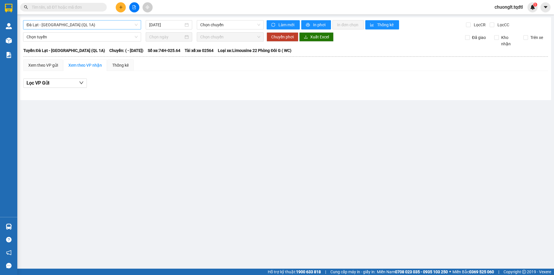
click at [94, 22] on span "Đà Lạt - [GEOGRAPHIC_DATA] (QL 1A)" at bounding box center [82, 24] width 111 height 9
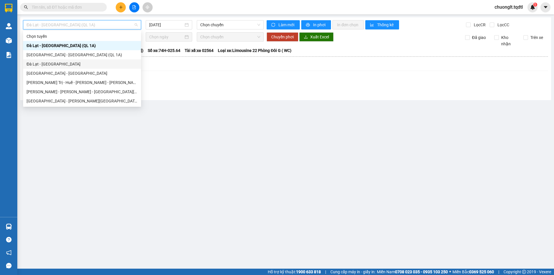
click at [57, 65] on div "Đà Lạt - [GEOGRAPHIC_DATA]" at bounding box center [82, 64] width 111 height 6
type input "[DATE]"
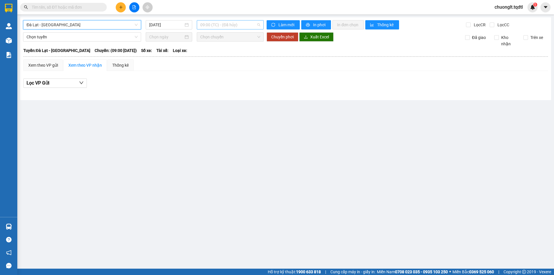
click at [244, 23] on span "09:00 (TC) - (Đã hủy)" at bounding box center [230, 24] width 60 height 9
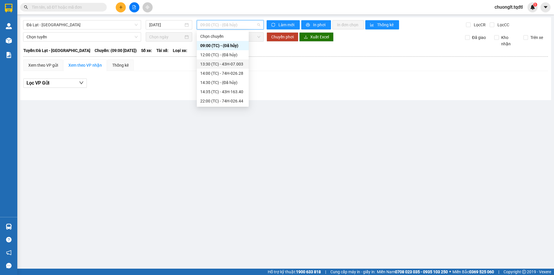
click at [237, 63] on div "13:30 (TC) - 43H-07.003" at bounding box center [222, 64] width 45 height 6
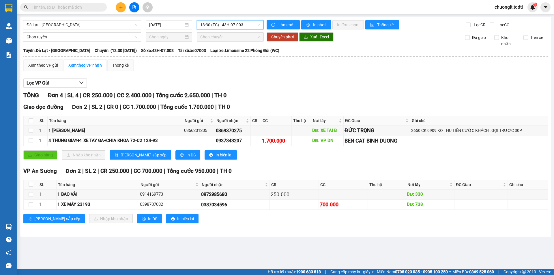
click at [246, 23] on span "13:30 (TC) - 43H-07.003" at bounding box center [230, 24] width 60 height 9
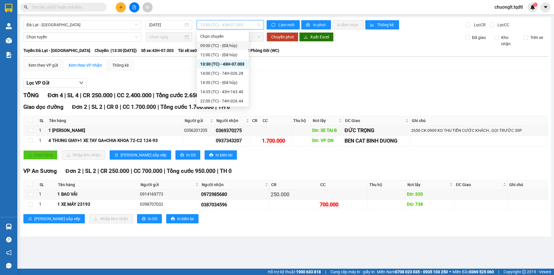
click at [225, 45] on div "09:00 (TC) - (Đã hủy)" at bounding box center [222, 45] width 45 height 6
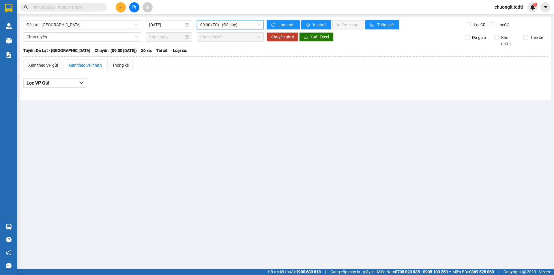
click at [243, 24] on span "09:00 (TC) - (Đã hủy)" at bounding box center [230, 24] width 60 height 9
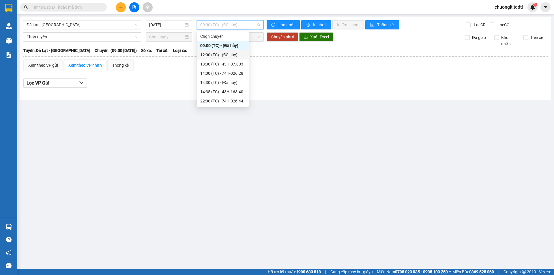
click at [229, 54] on div "12:00 (TC) - (Đã [PERSON_NAME])" at bounding box center [222, 55] width 45 height 6
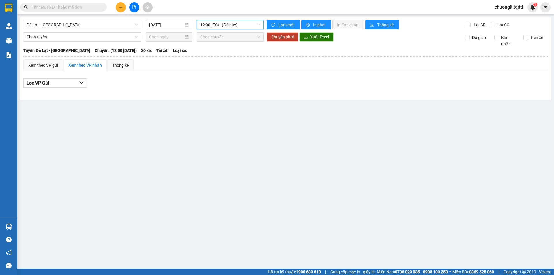
click at [246, 23] on span "12:00 (TC) - (Đã [PERSON_NAME])" at bounding box center [230, 24] width 60 height 9
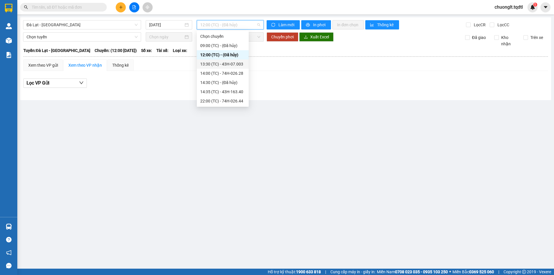
click at [231, 63] on div "13:30 (TC) - 43H-07.003" at bounding box center [222, 64] width 45 height 6
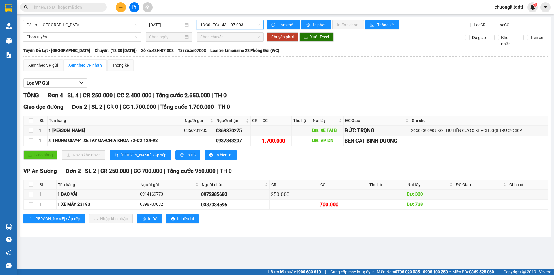
click at [247, 24] on span "13:30 (TC) - 43H-07.003" at bounding box center [230, 24] width 60 height 9
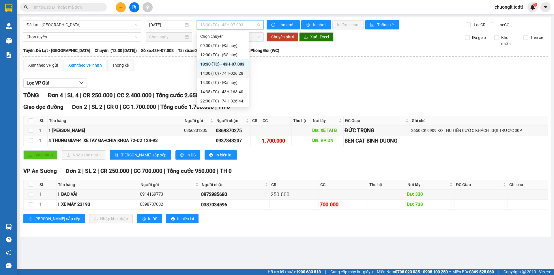
click at [230, 70] on div "14:00 (TC) - 74H-026.28" at bounding box center [222, 73] width 45 height 6
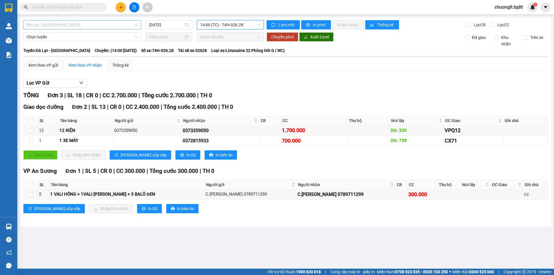
click at [91, 23] on span "Đà Lạt - [GEOGRAPHIC_DATA]" at bounding box center [82, 24] width 111 height 9
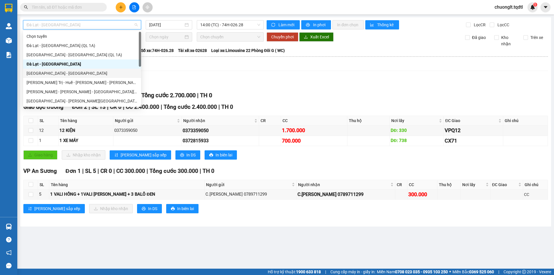
click at [190, 80] on div "Lọc VP Gửi" at bounding box center [285, 83] width 525 height 10
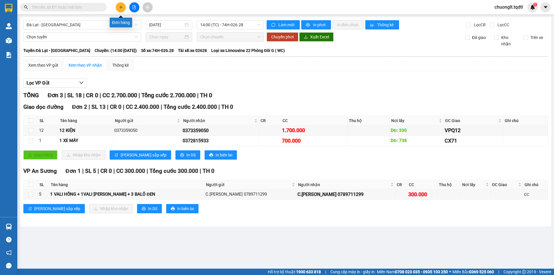
click at [120, 5] on button at bounding box center [121, 7] width 10 height 10
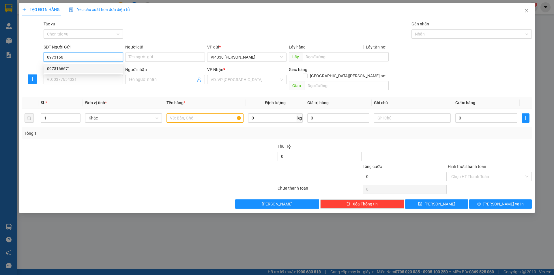
click at [85, 69] on div "0973166671" at bounding box center [83, 69] width 72 height 6
type input "0973166671"
type input "BEN"
type input "0961778789"
type input "TRẢNG BOM ĐỒNG NAI"
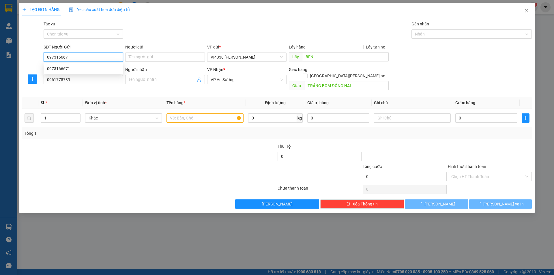
type input "200.000"
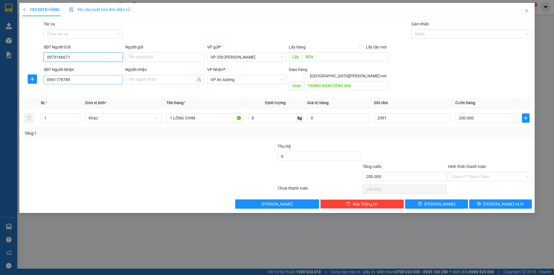
type input "0973166671"
click at [81, 79] on input "0961778789" at bounding box center [83, 79] width 79 height 9
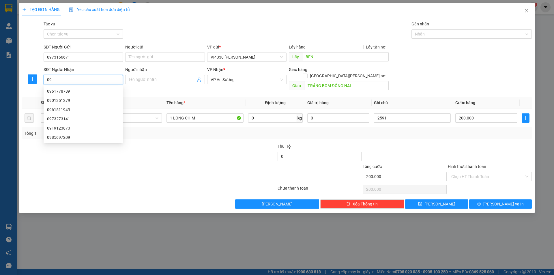
type input "0"
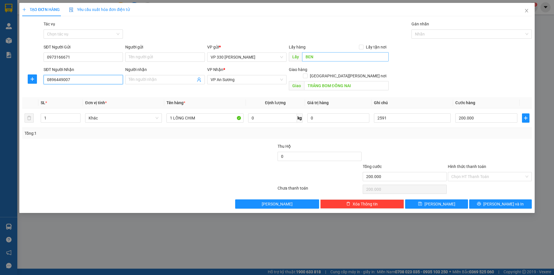
type input "0896449007"
click at [340, 59] on input "BEN" at bounding box center [345, 56] width 87 height 9
click at [274, 77] on span "VP An Sương" at bounding box center [247, 79] width 72 height 9
type input "751DĐ"
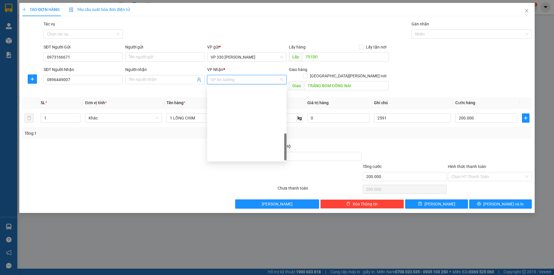
scroll to position [175, 0]
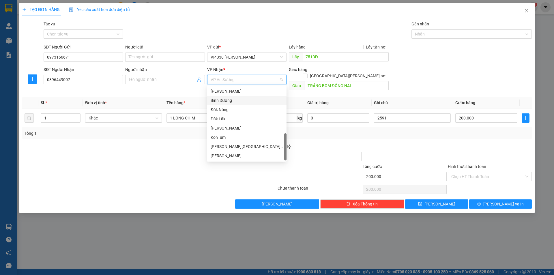
click at [236, 100] on div "Bình Dương" at bounding box center [247, 100] width 72 height 6
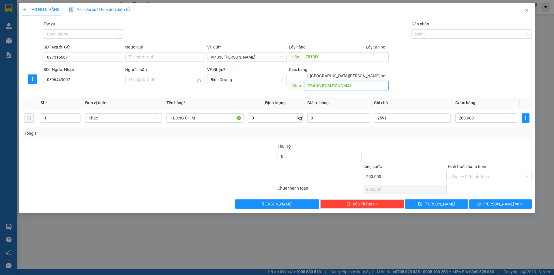
click at [356, 81] on input "TRẢNG BOM ĐỒNG NAI" at bounding box center [346, 85] width 85 height 9
type input "NGA TƯ [PERSON_NAME]"
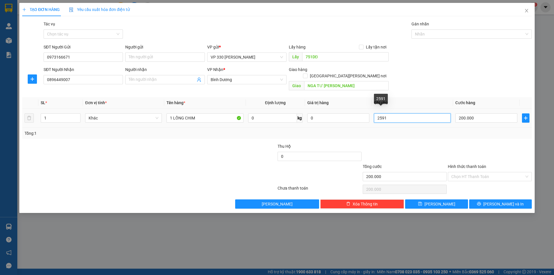
click at [395, 113] on input "2591" at bounding box center [412, 117] width 77 height 9
type input "2"
type input "751"
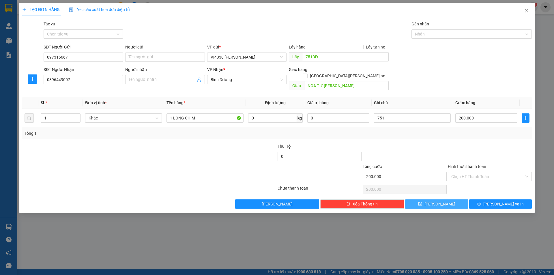
click at [444, 199] on button "[PERSON_NAME]" at bounding box center [436, 203] width 63 height 9
type input "0"
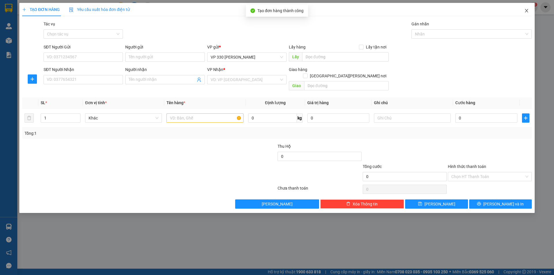
drag, startPoint x: 526, startPoint y: 10, endPoint x: 503, endPoint y: 12, distance: 23.0
click at [526, 10] on icon "close" at bounding box center [526, 10] width 5 height 5
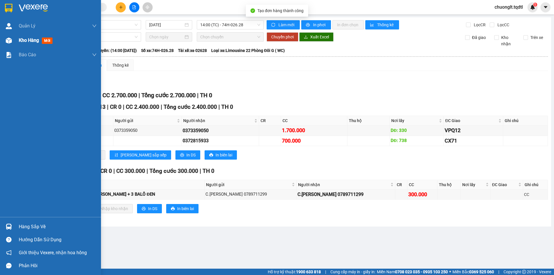
click at [20, 39] on span "Kho hàng" at bounding box center [29, 40] width 20 height 5
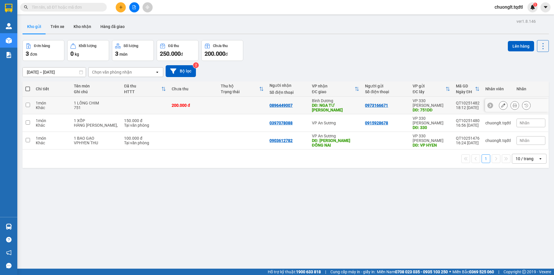
click at [100, 101] on div "1 LỒNG CHIM" at bounding box center [96, 103] width 45 height 5
checkbox input "true"
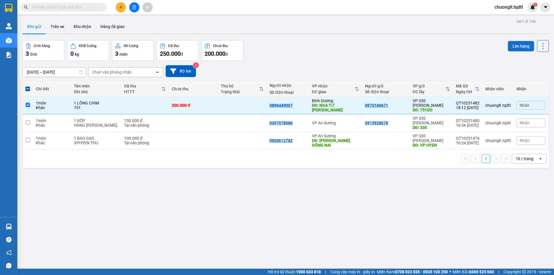
click at [514, 43] on button "Lên hàng" at bounding box center [521, 46] width 26 height 10
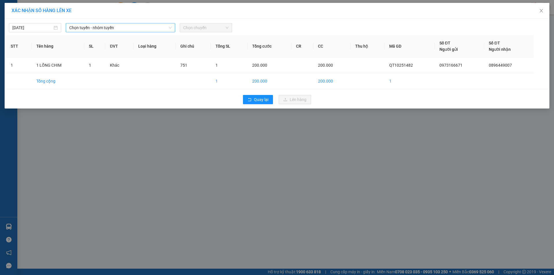
click at [131, 25] on span "Chọn tuyến - nhóm tuyến" at bounding box center [120, 27] width 102 height 9
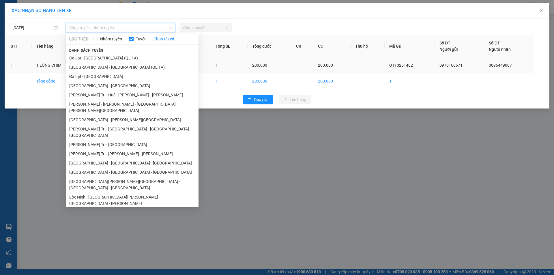
drag, startPoint x: 113, startPoint y: 138, endPoint x: 165, endPoint y: 69, distance: 86.9
click at [113, 149] on li "[PERSON_NAME] Trị - [PERSON_NAME] - [PERSON_NAME]" at bounding box center [132, 153] width 133 height 9
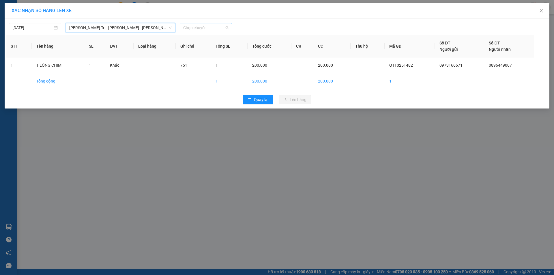
click at [226, 24] on span "Chọn chuyến" at bounding box center [205, 27] width 45 height 9
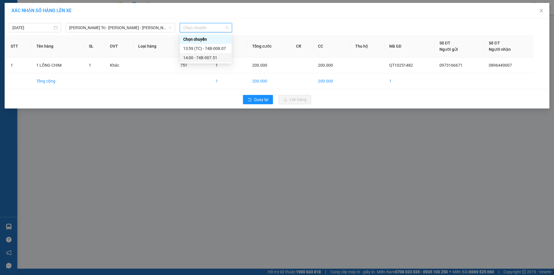
click at [209, 57] on div "14:00 - 74B-007.51" at bounding box center [205, 58] width 45 height 6
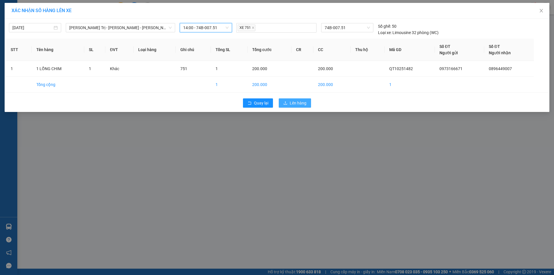
click at [298, 104] on span "Lên hàng" at bounding box center [298, 103] width 17 height 6
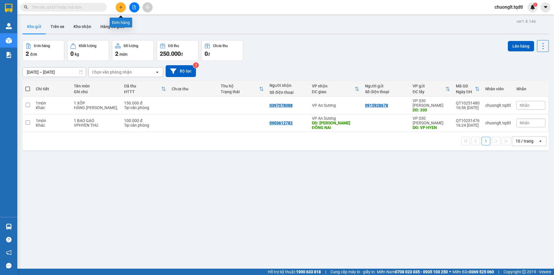
click at [119, 5] on button at bounding box center [121, 7] width 10 height 10
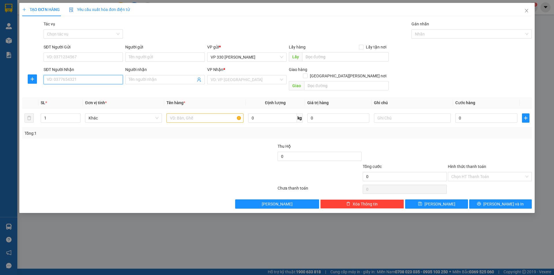
click at [82, 78] on input "SĐT Người Nhận" at bounding box center [83, 79] width 79 height 9
click at [188, 115] on input "text" at bounding box center [205, 117] width 77 height 9
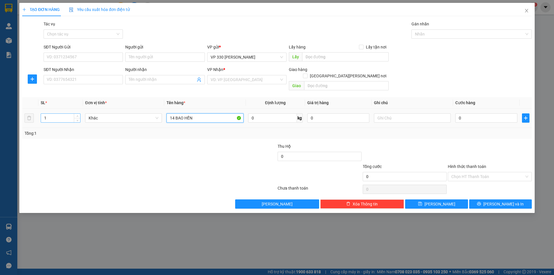
type input "14 BAO HẾN"
click at [65, 114] on input "1" at bounding box center [60, 118] width 39 height 9
type input "14"
click at [490, 113] on input "0" at bounding box center [486, 117] width 62 height 9
click at [277, 76] on input "search" at bounding box center [245, 79] width 68 height 9
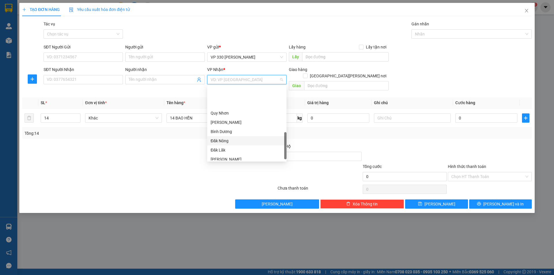
scroll to position [175, 0]
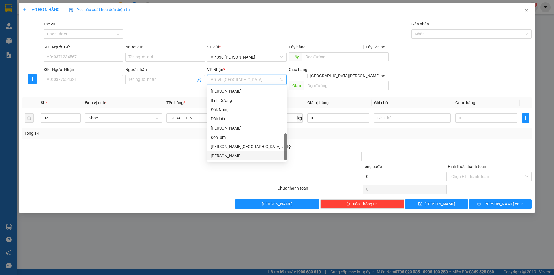
click at [230, 158] on div "[PERSON_NAME]" at bounding box center [247, 156] width 72 height 6
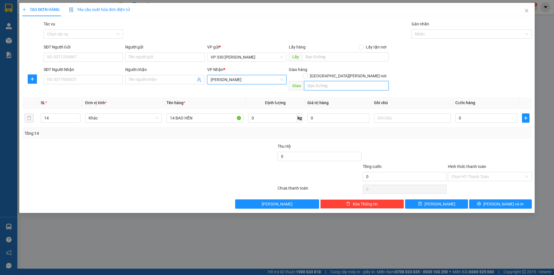
click at [337, 81] on input "text" at bounding box center [346, 85] width 85 height 9
type input "D"
type input "ĐỒNG XOÀI"
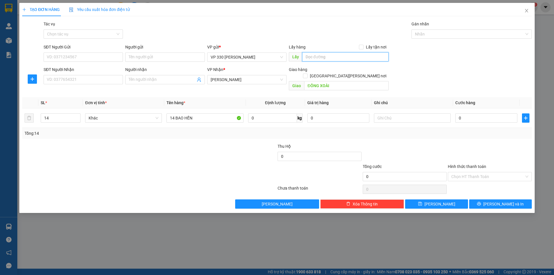
click at [323, 56] on input "text" at bounding box center [345, 56] width 87 height 9
type input "807DĐ"
click at [407, 113] on input "text" at bounding box center [412, 117] width 77 height 9
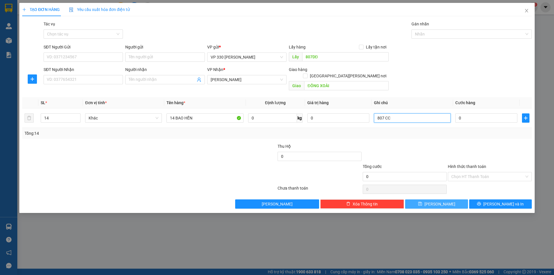
type input "807 CC"
click at [440, 201] on span "[PERSON_NAME]" at bounding box center [440, 204] width 31 height 6
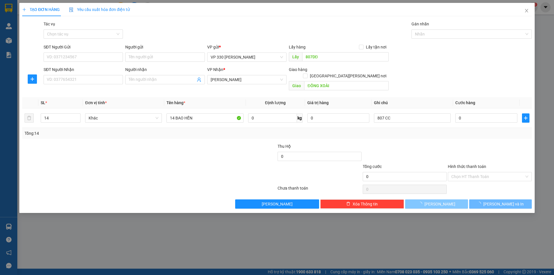
type input "1"
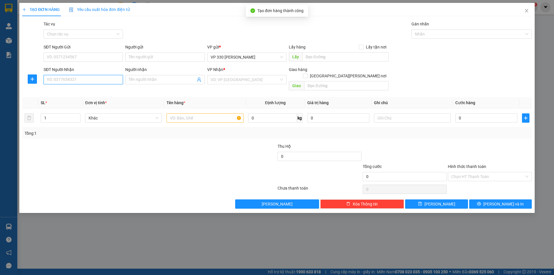
click at [100, 82] on input "SĐT Người Nhận" at bounding box center [83, 79] width 79 height 9
click at [181, 113] on input "text" at bounding box center [205, 117] width 77 height 9
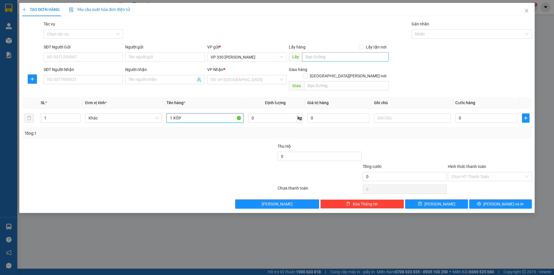
type input "1 XỐP"
click at [308, 57] on input "text" at bounding box center [345, 56] width 87 height 9
type input "7"
type input "807DĐ"
click at [256, 77] on input "search" at bounding box center [245, 79] width 68 height 9
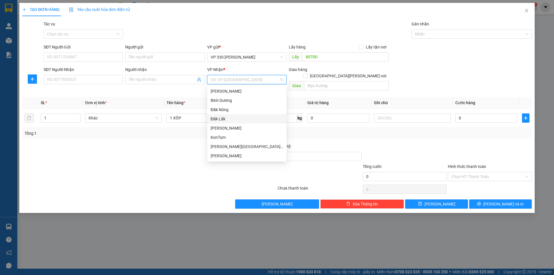
click at [231, 118] on div "Đăk Lăk" at bounding box center [247, 119] width 72 height 6
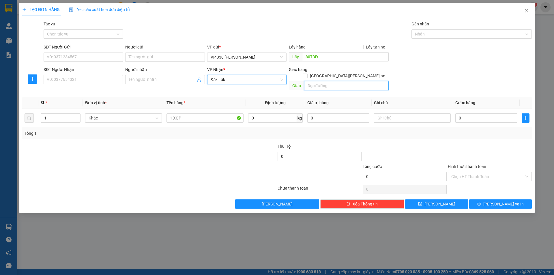
click at [324, 81] on input "text" at bounding box center [346, 85] width 85 height 9
type input "BUÔN MÊ THUỘT"
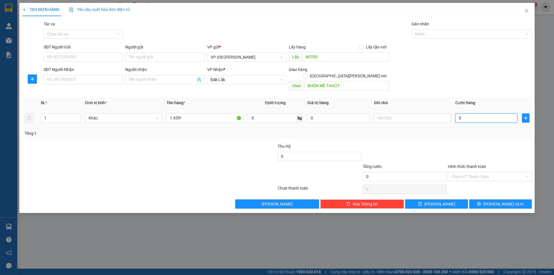
click at [473, 114] on input "0" at bounding box center [486, 117] width 62 height 9
type input "1"
type input "10"
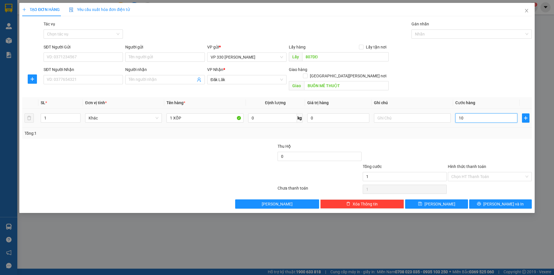
type input "10"
type input "100"
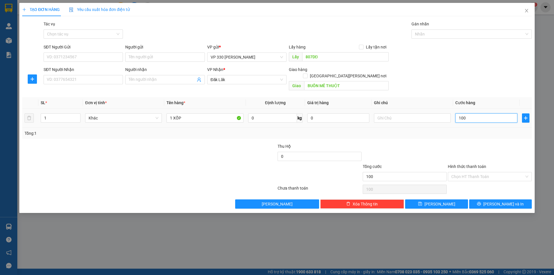
type input "1.000"
type input "10.000"
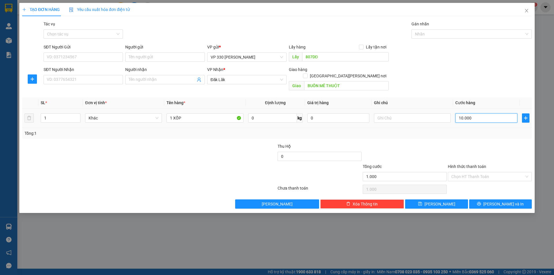
type input "10.000"
type input "100.000"
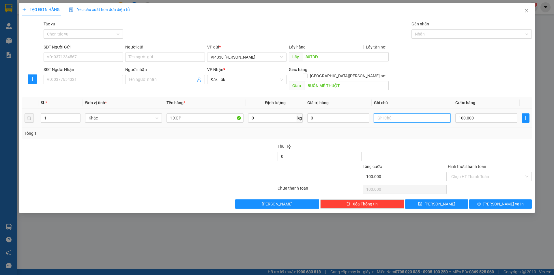
click at [403, 113] on input "text" at bounding box center [412, 117] width 77 height 9
type input "807"
click at [434, 199] on button "[PERSON_NAME]" at bounding box center [436, 203] width 63 height 9
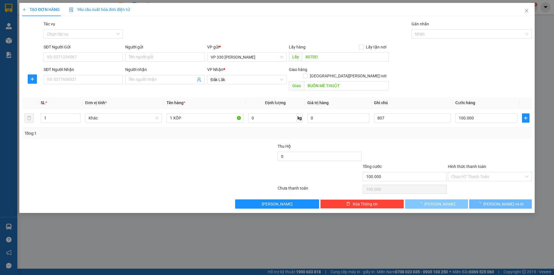
type input "0"
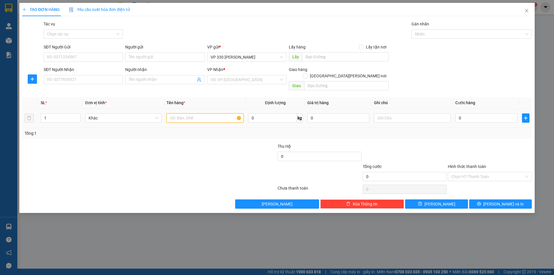
click at [172, 113] on input "text" at bounding box center [205, 117] width 77 height 9
click at [79, 115] on span "up" at bounding box center [77, 116] width 3 height 3
click at [472, 113] on input "0" at bounding box center [486, 117] width 62 height 9
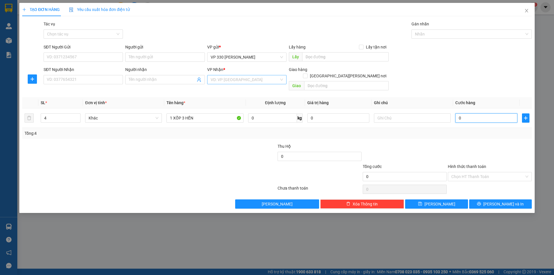
click at [258, 75] on div "VD: VP [GEOGRAPHIC_DATA]" at bounding box center [246, 79] width 79 height 9
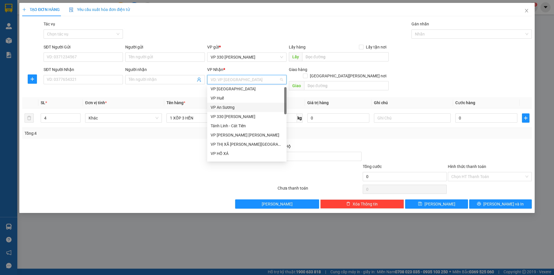
scroll to position [0, 0]
click at [232, 111] on div "VP An Sương" at bounding box center [247, 109] width 72 height 6
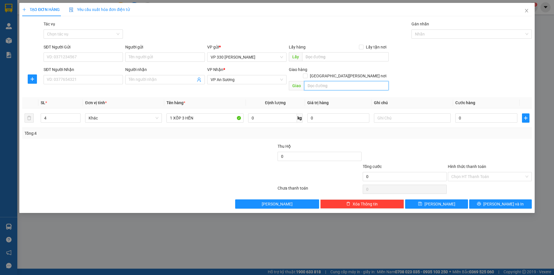
click at [321, 81] on input "text" at bounding box center [346, 85] width 85 height 9
click at [329, 56] on input "text" at bounding box center [345, 56] width 87 height 9
click at [421, 113] on input "text" at bounding box center [412, 117] width 77 height 9
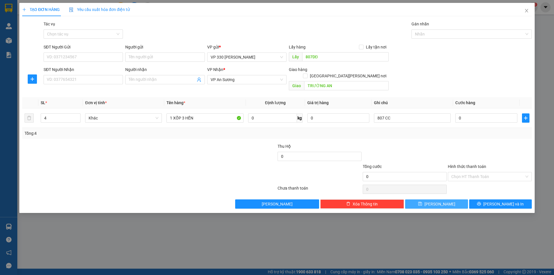
click at [438, 201] on span "[PERSON_NAME]" at bounding box center [440, 204] width 31 height 6
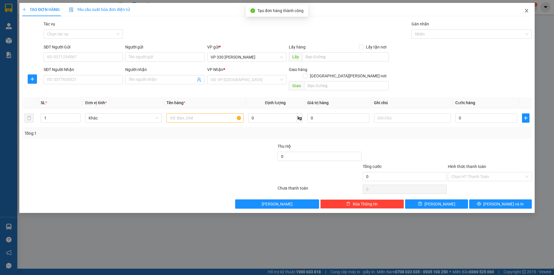
click at [526, 12] on icon "close" at bounding box center [526, 10] width 3 height 3
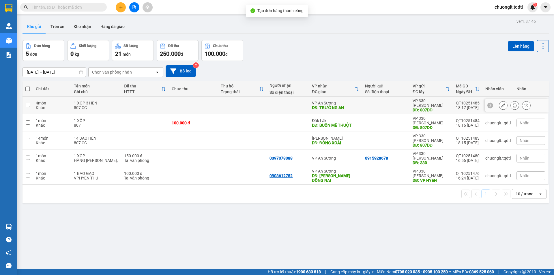
click at [39, 102] on div "4 món" at bounding box center [52, 103] width 32 height 5
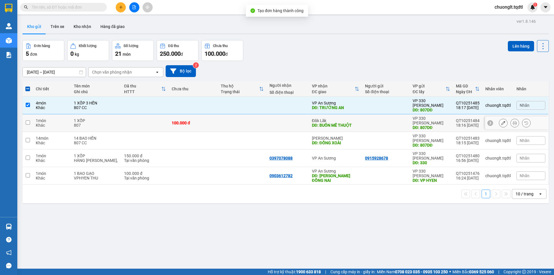
click at [37, 118] on div "1 món" at bounding box center [52, 120] width 32 height 5
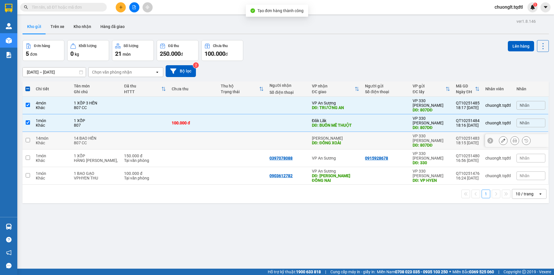
click at [107, 136] on div "14 BAO HẾN" at bounding box center [96, 138] width 45 height 5
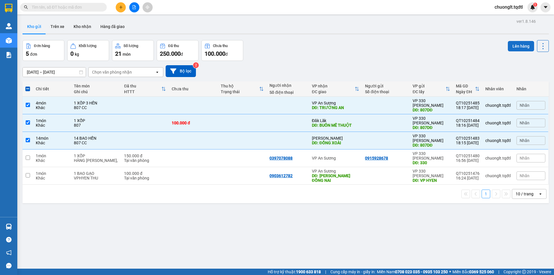
click at [516, 45] on button "Lên hàng" at bounding box center [521, 46] width 26 height 10
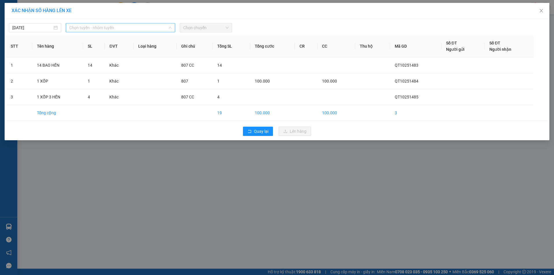
click at [142, 25] on span "Chọn tuyến - nhóm tuyến" at bounding box center [120, 27] width 102 height 9
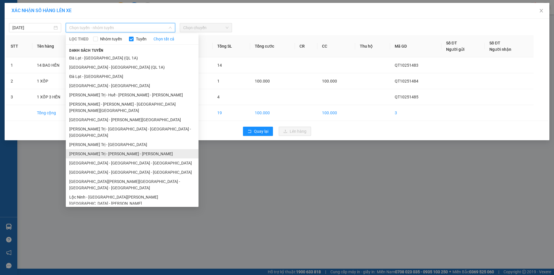
click at [127, 149] on li "[PERSON_NAME] Trị - [PERSON_NAME] - [PERSON_NAME]" at bounding box center [132, 153] width 133 height 9
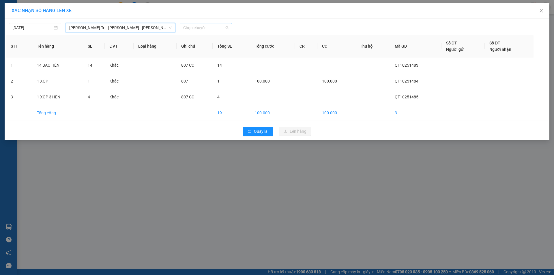
click at [222, 29] on span "Chọn chuyến" at bounding box center [205, 27] width 45 height 9
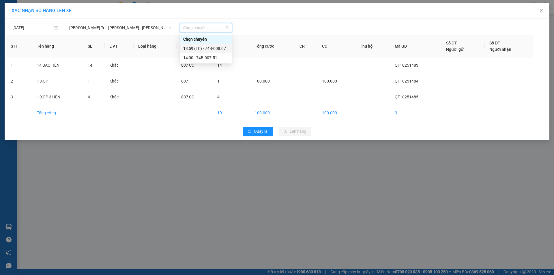
click at [218, 50] on div "13:59 (TC) - 74B-008.07" at bounding box center [205, 48] width 45 height 6
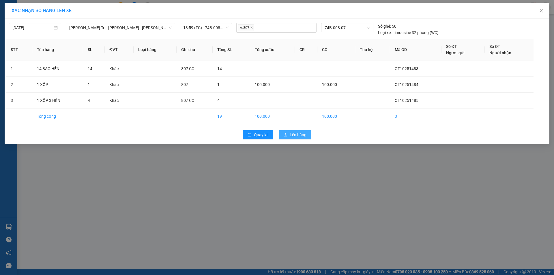
click at [294, 135] on span "Lên hàng" at bounding box center [298, 135] width 17 height 6
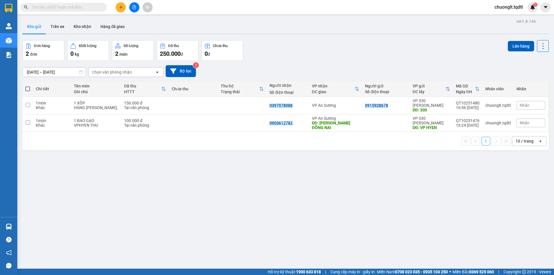
click at [79, 5] on input "text" at bounding box center [66, 7] width 68 height 6
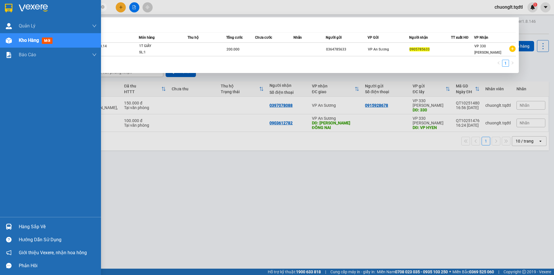
click at [35, 227] on div "Hàng sắp về" at bounding box center [58, 227] width 78 height 9
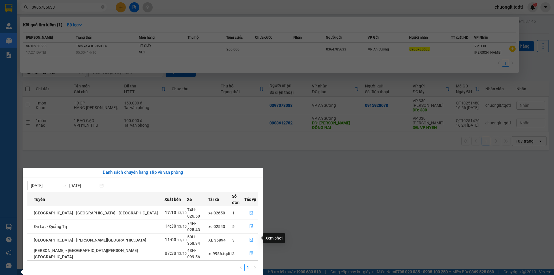
click at [249, 251] on icon "file-done" at bounding box center [251, 253] width 4 height 4
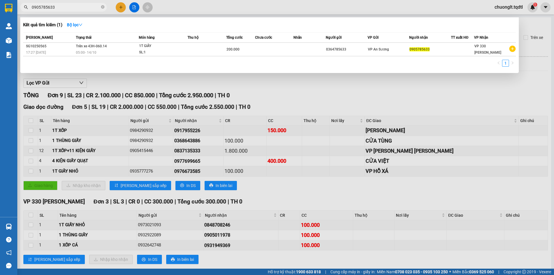
drag, startPoint x: 237, startPoint y: 86, endPoint x: 234, endPoint y: 85, distance: 3.2
click at [237, 85] on div at bounding box center [277, 137] width 554 height 275
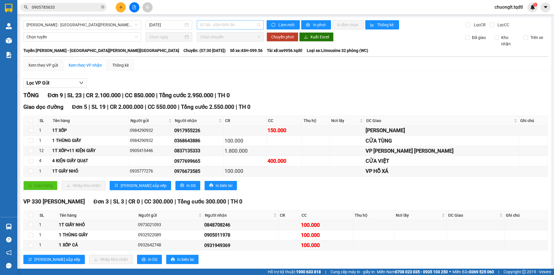
click at [247, 25] on span "07:30 - 43H-099.56" at bounding box center [230, 24] width 60 height 9
click at [255, 72] on div "Xem theo VP gửi Xem theo [PERSON_NAME] Thống kê Lọc VP Gửi [PERSON_NAME] 9 | S…" at bounding box center [285, 192] width 525 height 266
click at [121, 8] on icon "plus" at bounding box center [121, 7] width 4 height 4
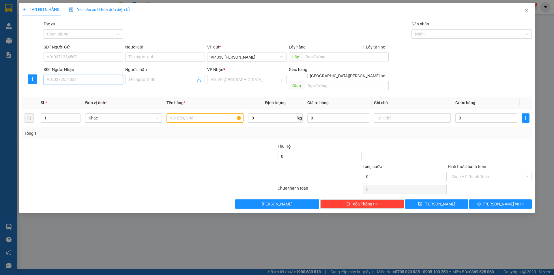
click at [80, 83] on input "SĐT Người Nhận" at bounding box center [83, 79] width 79 height 9
click at [271, 79] on input "search" at bounding box center [245, 79] width 68 height 9
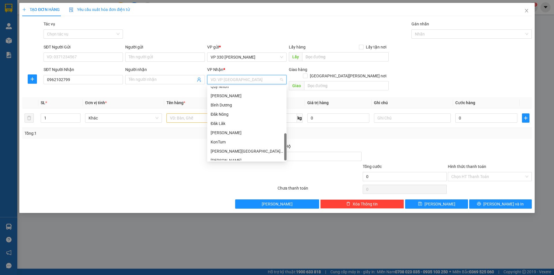
scroll to position [175, 0]
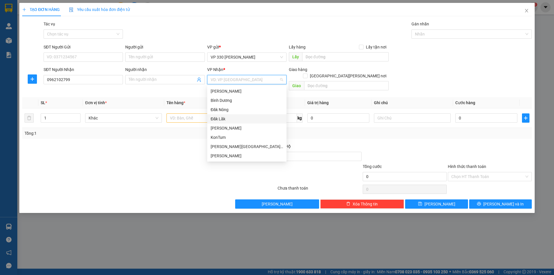
click at [237, 119] on div "Đăk Lăk" at bounding box center [247, 119] width 72 height 6
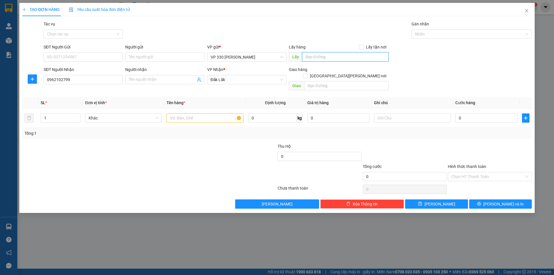
click at [326, 55] on input "text" at bounding box center [345, 56] width 87 height 9
click at [200, 113] on input "text" at bounding box center [205, 117] width 77 height 9
click at [76, 116] on icon "up" at bounding box center [77, 117] width 2 height 2
click at [468, 113] on input "0" at bounding box center [486, 117] width 62 height 9
click at [420, 117] on div at bounding box center [412, 118] width 77 height 12
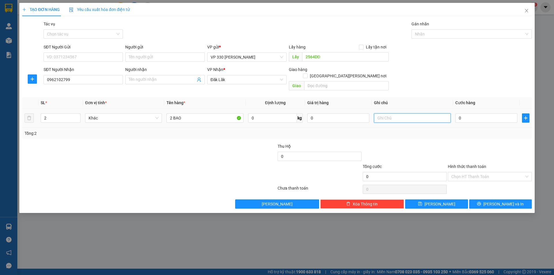
click at [420, 114] on input "text" at bounding box center [412, 117] width 77 height 9
click at [476, 113] on input "0" at bounding box center [486, 117] width 62 height 9
click at [411, 113] on input "text" at bounding box center [412, 117] width 77 height 9
click at [484, 172] on input "Hình thức thanh toán" at bounding box center [487, 176] width 73 height 9
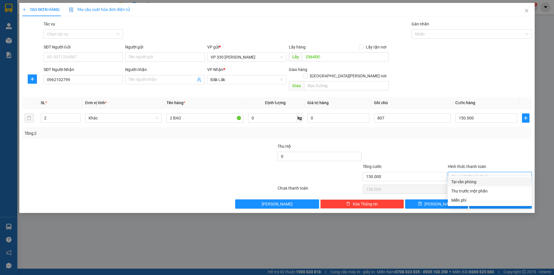
click at [478, 181] on div "Tại văn phòng" at bounding box center [489, 182] width 77 height 6
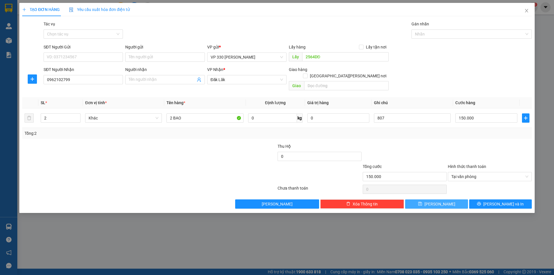
click at [447, 199] on button "[PERSON_NAME]" at bounding box center [436, 203] width 63 height 9
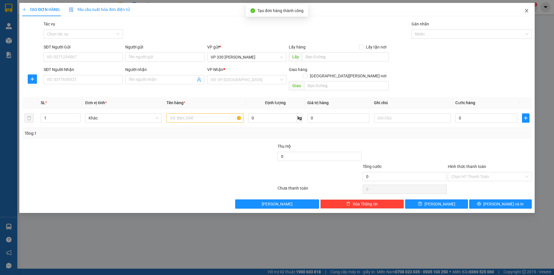
click at [525, 9] on icon "close" at bounding box center [526, 10] width 5 height 5
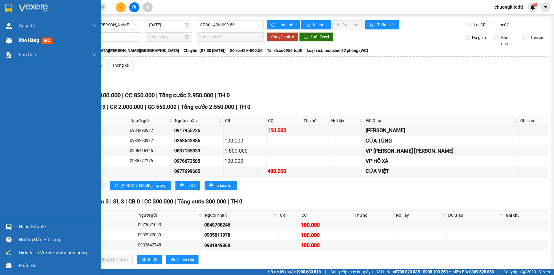
click at [34, 40] on span "Kho hàng" at bounding box center [29, 40] width 20 height 5
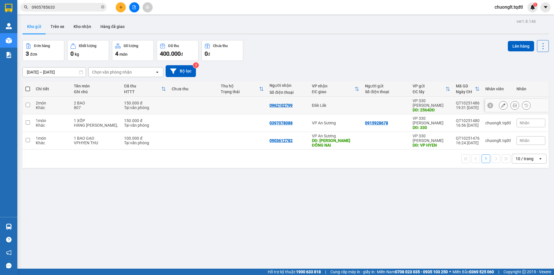
click at [57, 105] on div "Khác" at bounding box center [52, 107] width 32 height 5
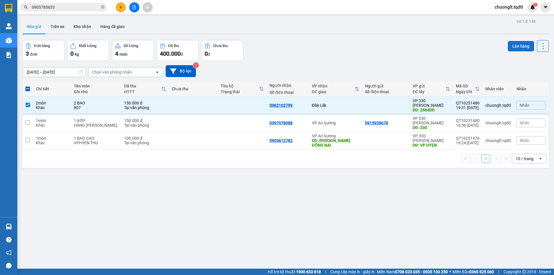
click at [517, 44] on button "Lên hàng" at bounding box center [521, 46] width 26 height 10
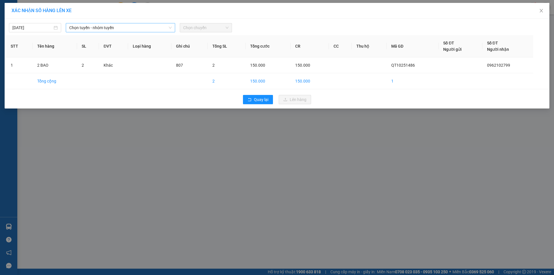
click at [149, 28] on span "Chọn tuyến - nhóm tuyến" at bounding box center [120, 27] width 102 height 9
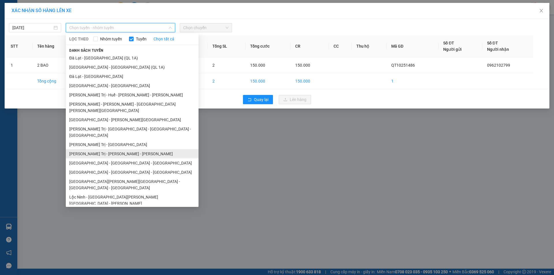
click at [117, 149] on li "[PERSON_NAME] Trị - [PERSON_NAME] - [PERSON_NAME]" at bounding box center [132, 153] width 133 height 9
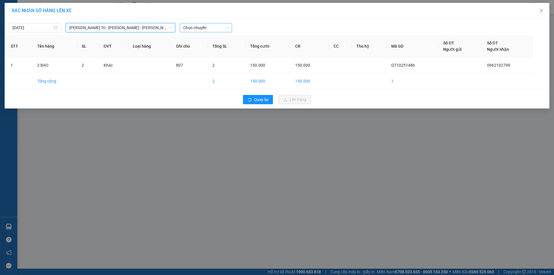
click at [217, 29] on span "Chọn chuyến" at bounding box center [205, 27] width 45 height 9
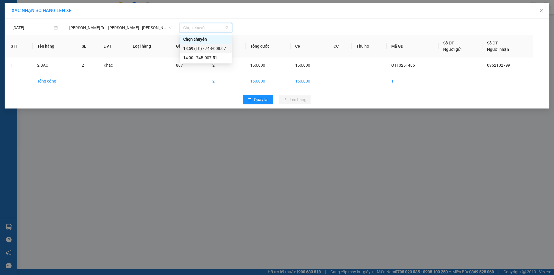
click at [216, 48] on div "13:59 (TC) - 74B-008.07" at bounding box center [205, 48] width 45 height 6
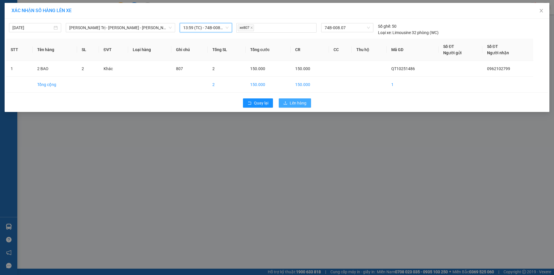
click at [300, 101] on span "Lên hàng" at bounding box center [298, 103] width 17 height 6
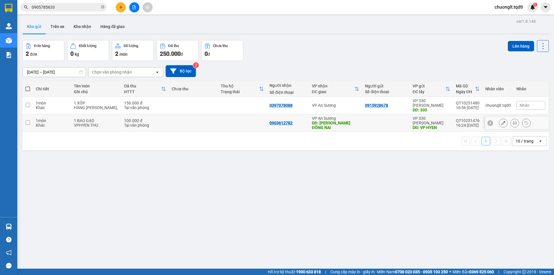
scroll to position [27, 0]
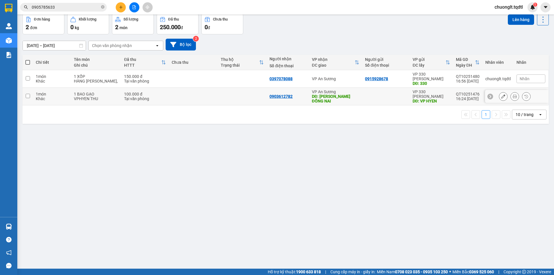
click at [161, 96] on div "Tại văn phòng" at bounding box center [145, 98] width 42 height 5
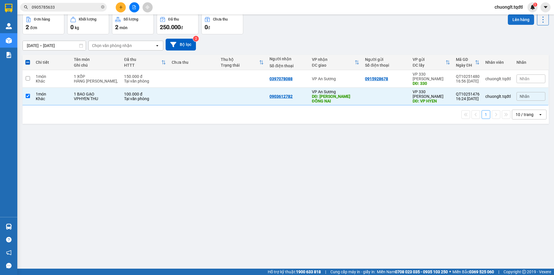
click at [514, 19] on button "Lên hàng" at bounding box center [521, 19] width 26 height 10
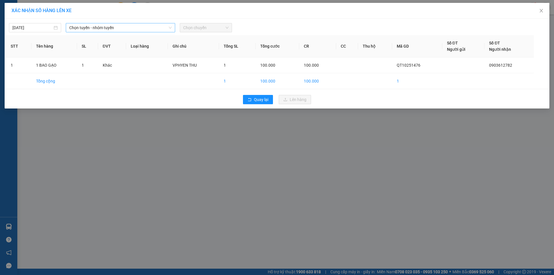
click at [160, 27] on span "Chọn tuyến - nhóm tuyến" at bounding box center [120, 27] width 102 height 9
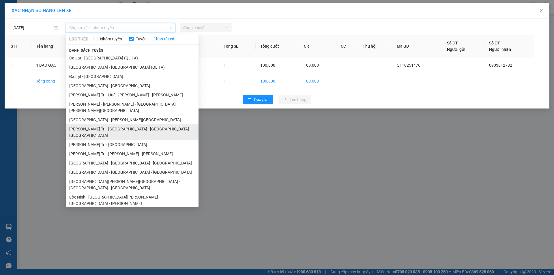
click at [137, 124] on li "[PERSON_NAME] Trị - [GEOGRAPHIC_DATA] - [GEOGRAPHIC_DATA] - [GEOGRAPHIC_DATA]" at bounding box center [132, 132] width 133 height 16
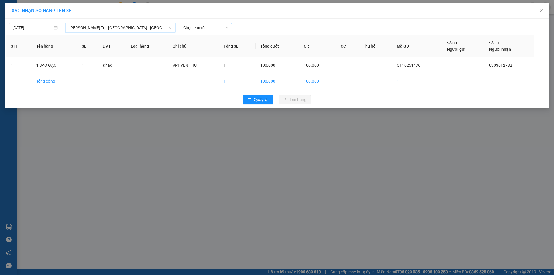
click at [219, 26] on span "Chọn chuyến" at bounding box center [205, 27] width 45 height 9
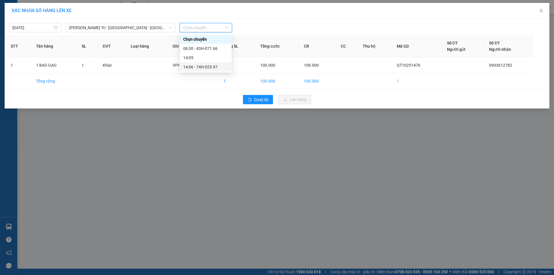
click at [210, 66] on div "14:06 - 74H-025.97" at bounding box center [205, 67] width 45 height 6
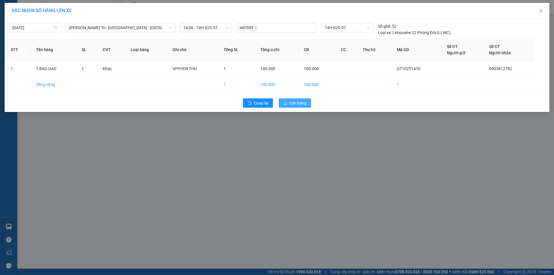
click at [299, 104] on span "Lên hàng" at bounding box center [298, 103] width 17 height 6
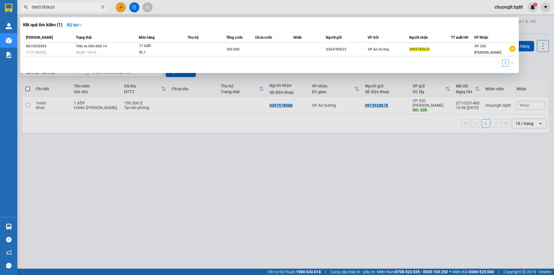
click at [58, 5] on input "0905785633" at bounding box center [66, 7] width 68 height 6
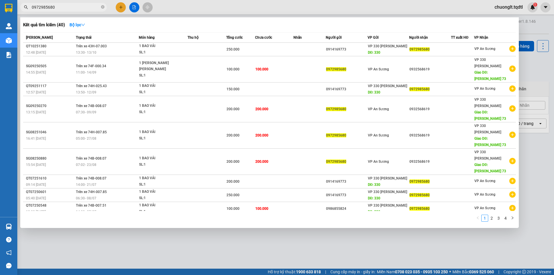
click at [126, 50] on div "13:30 [DATE]" at bounding box center [107, 52] width 63 height 6
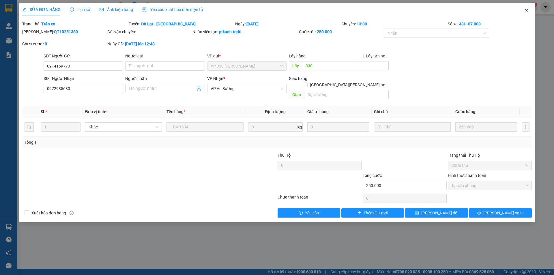
click at [526, 9] on icon "close" at bounding box center [526, 10] width 5 height 5
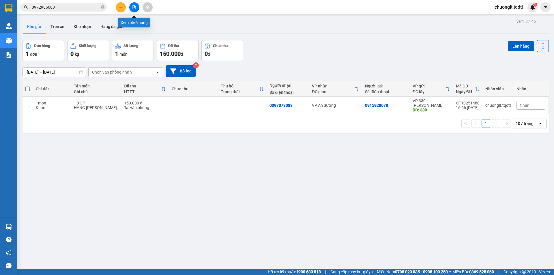
click at [133, 7] on icon "file-add" at bounding box center [134, 7] width 3 height 4
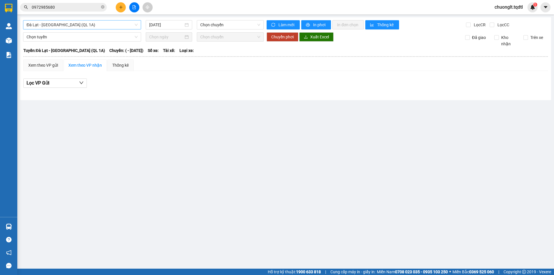
click at [128, 25] on span "Đà Lạt - [GEOGRAPHIC_DATA] (QL 1A)" at bounding box center [82, 24] width 111 height 9
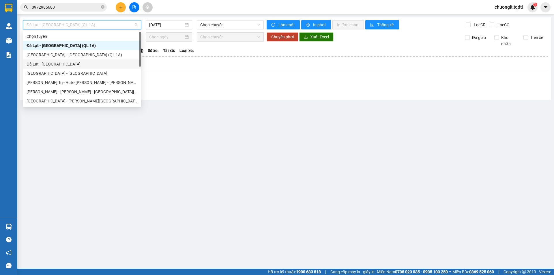
click at [61, 63] on div "Đà Lạt - [GEOGRAPHIC_DATA]" at bounding box center [82, 64] width 111 height 6
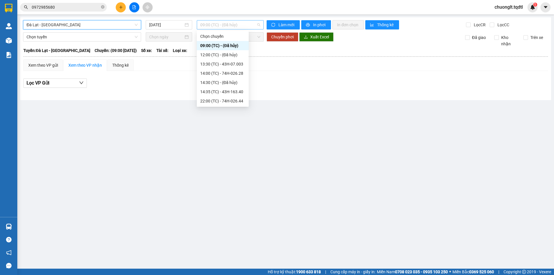
click at [251, 21] on span "09:00 (TC) - (Đã hủy)" at bounding box center [230, 24] width 60 height 9
click at [233, 63] on div "13:30 (TC) - 43H-07.003" at bounding box center [222, 64] width 45 height 6
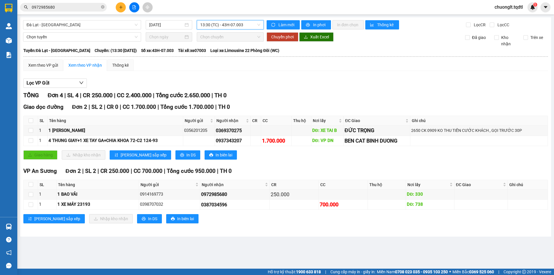
click at [248, 25] on span "13:30 (TC) - 43H-07.003" at bounding box center [230, 24] width 60 height 9
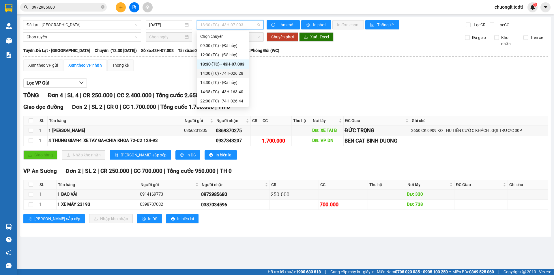
click at [240, 73] on div "14:00 (TC) - 74H-026.28" at bounding box center [222, 73] width 45 height 6
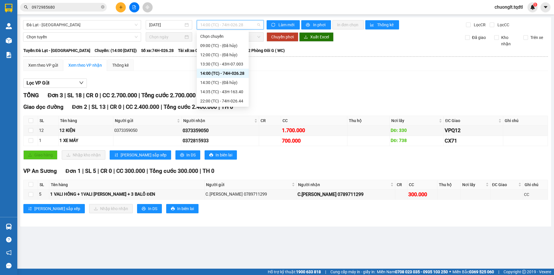
click at [249, 23] on span "14:00 (TC) - 74H-026.28" at bounding box center [230, 24] width 60 height 9
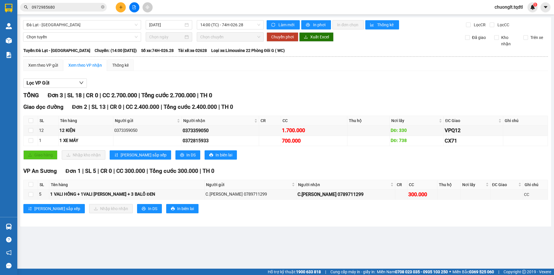
click at [320, 74] on div "Xem theo VP gửi Xem theo [PERSON_NAME] Thống kê Lọc VP Gửi [PERSON_NAME] 3 | S…" at bounding box center [285, 139] width 525 height 161
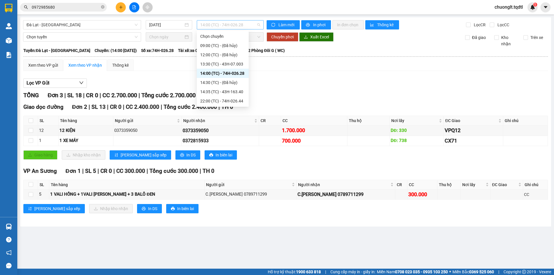
click at [240, 23] on span "14:00 (TC) - 74H-026.28" at bounding box center [230, 24] width 60 height 9
click at [233, 62] on div "13:30 (TC) - 43H-07.003" at bounding box center [222, 64] width 45 height 6
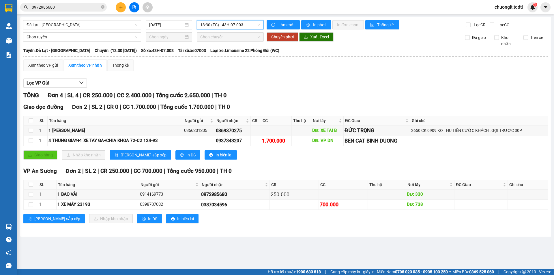
click at [241, 22] on span "13:30 (TC) - 43H-07.003" at bounding box center [230, 24] width 60 height 9
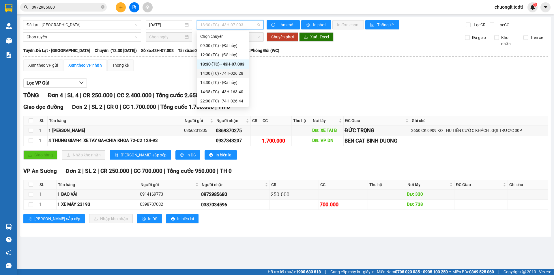
click at [230, 73] on div "14:00 (TC) - 74H-026.28" at bounding box center [222, 73] width 45 height 6
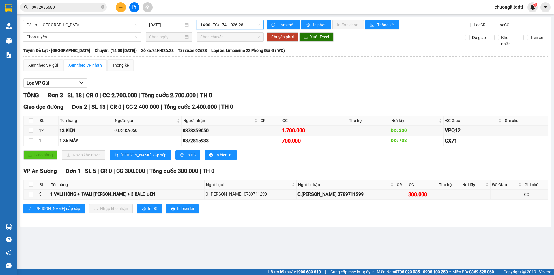
click at [236, 25] on span "14:00 (TC) - 74H-026.28" at bounding box center [230, 24] width 60 height 9
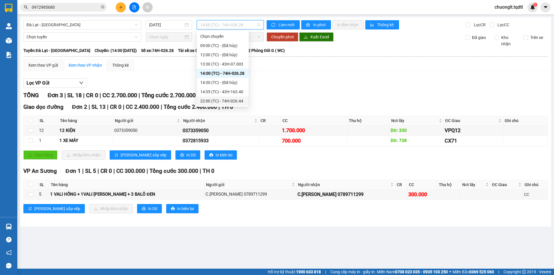
scroll to position [12, 0]
click at [235, 98] on div "22:05 (TC) - 43H-173.24" at bounding box center [222, 99] width 45 height 6
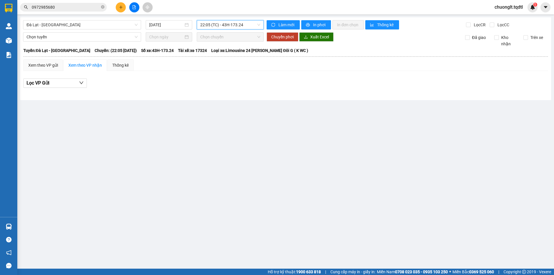
click at [244, 25] on span "22:05 (TC) - 43H-173.24" at bounding box center [230, 24] width 60 height 9
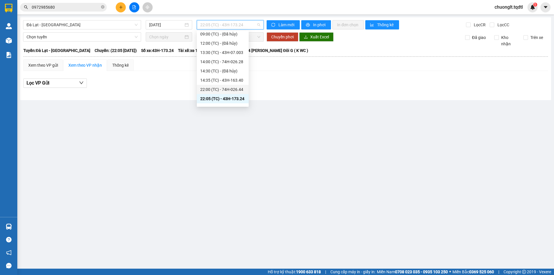
click at [232, 90] on div "22:00 (TC) - 74H-026.44" at bounding box center [222, 89] width 45 height 6
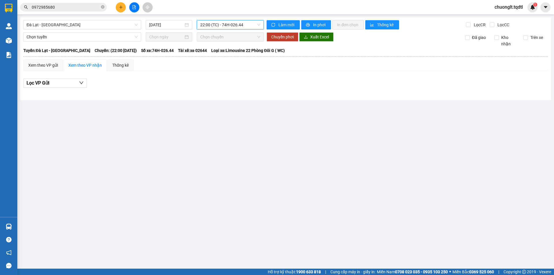
click at [254, 20] on div "22:00 (TC) - 74H-026.44" at bounding box center [230, 24] width 67 height 9
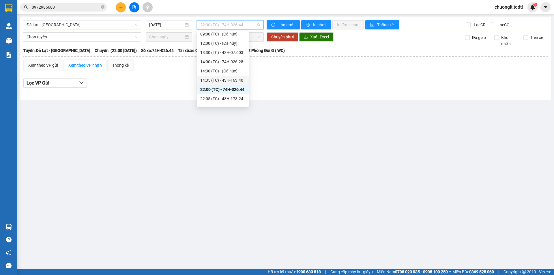
click at [236, 78] on div "14:35 (TC) - 43H-163.40" at bounding box center [222, 80] width 45 height 6
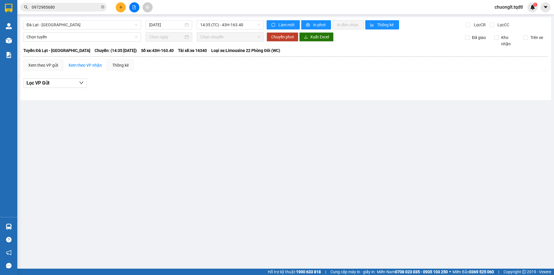
click at [259, 19] on div "[GEOGRAPHIC_DATA] - [GEOGRAPHIC_DATA] [DATE] 14:35 (TC) - 43H-163.40 [PERSON_NA…" at bounding box center [285, 58] width 531 height 83
click at [253, 24] on span "14:35 (TC) - 43H-163.40" at bounding box center [230, 24] width 60 height 9
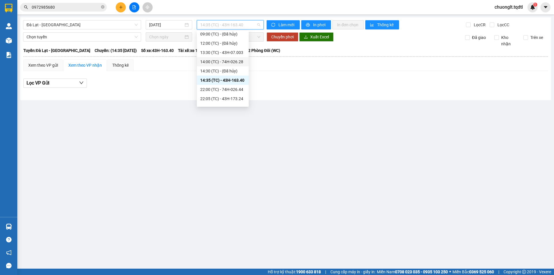
click at [235, 63] on div "14:00 (TC) - 74H-026.28" at bounding box center [222, 62] width 45 height 6
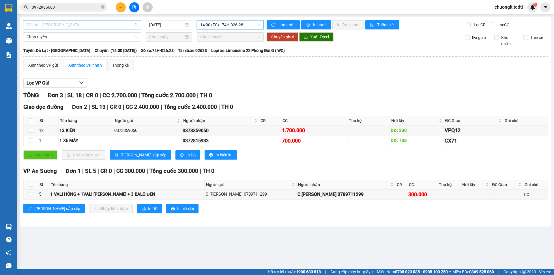
click at [101, 23] on span "Đà Lạt - [GEOGRAPHIC_DATA]" at bounding box center [82, 24] width 111 height 9
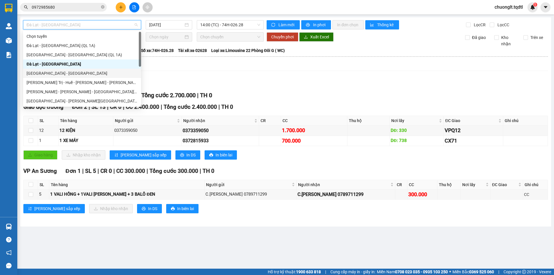
scroll to position [29, 0]
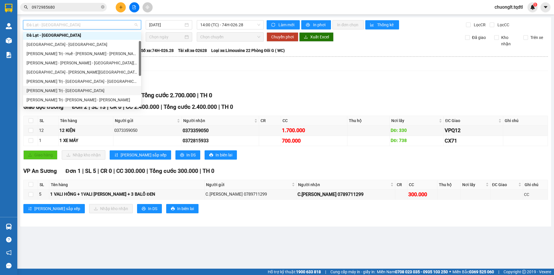
click at [67, 90] on div "[PERSON_NAME] Trị - [GEOGRAPHIC_DATA]" at bounding box center [82, 90] width 111 height 6
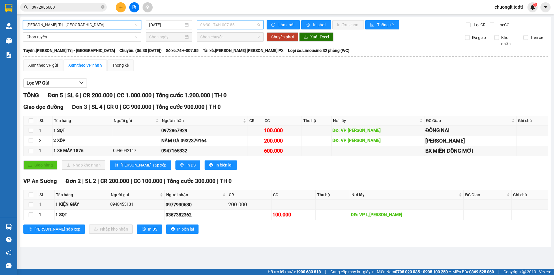
click at [240, 24] on span "06:30 - 74H-007.85" at bounding box center [230, 24] width 60 height 9
click at [113, 25] on span "[PERSON_NAME] Trị - [GEOGRAPHIC_DATA]" at bounding box center [82, 24] width 111 height 9
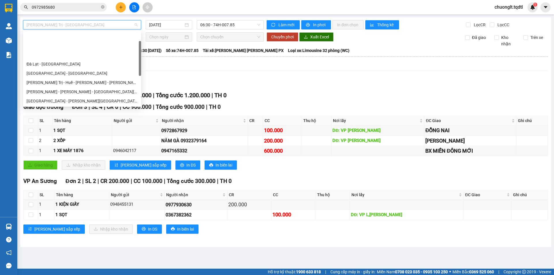
scroll to position [29, 0]
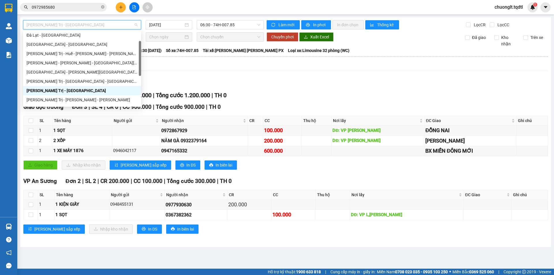
click at [61, 91] on div "[PERSON_NAME] Trị - [GEOGRAPHIC_DATA]" at bounding box center [82, 90] width 111 height 6
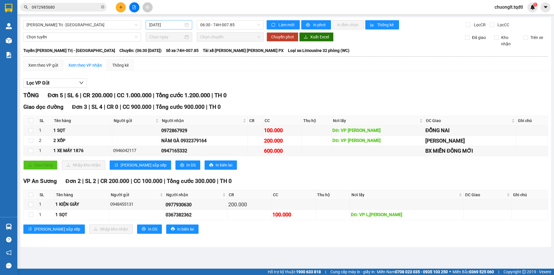
click at [187, 25] on div "[DATE]" at bounding box center [169, 25] width 40 height 6
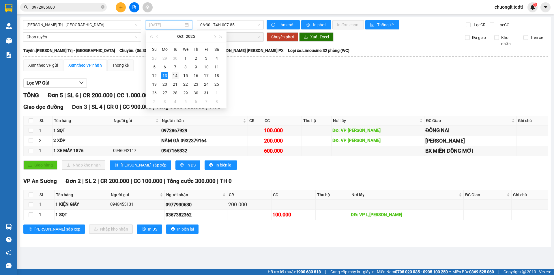
click at [175, 76] on div "14" at bounding box center [175, 75] width 7 height 7
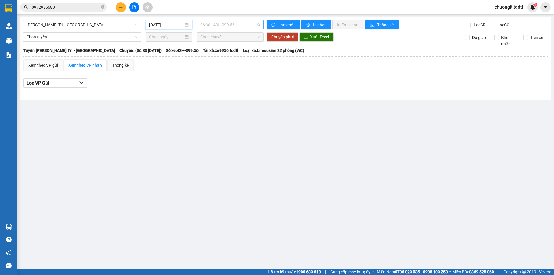
click at [253, 25] on span "06:30 - 43H-099.56" at bounding box center [230, 24] width 60 height 9
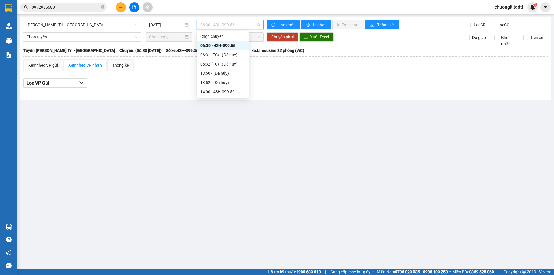
click at [265, 111] on main "[PERSON_NAME] Trị - [GEOGRAPHIC_DATA] [DATE] 06:30 - 43H-099.56 [PERSON_NAME] m…" at bounding box center [277, 134] width 554 height 269
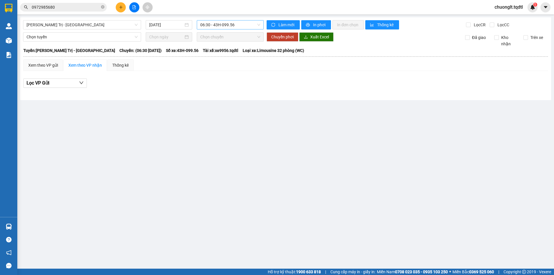
click at [248, 23] on span "06:30 - 43H-099.56" at bounding box center [230, 24] width 60 height 9
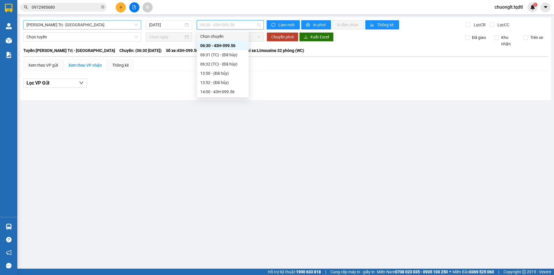
click at [130, 25] on span "[PERSON_NAME] Trị - [GEOGRAPHIC_DATA]" at bounding box center [82, 24] width 111 height 9
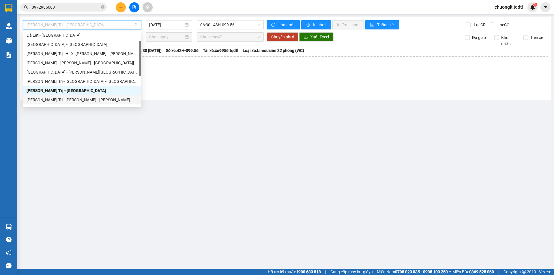
click at [84, 100] on div "[PERSON_NAME] Trị - [PERSON_NAME] - [PERSON_NAME]" at bounding box center [82, 100] width 111 height 6
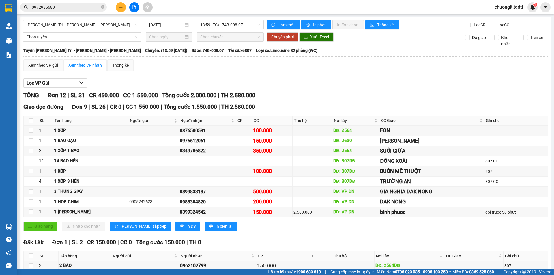
click at [184, 23] on div "[DATE]" at bounding box center [169, 25] width 40 height 6
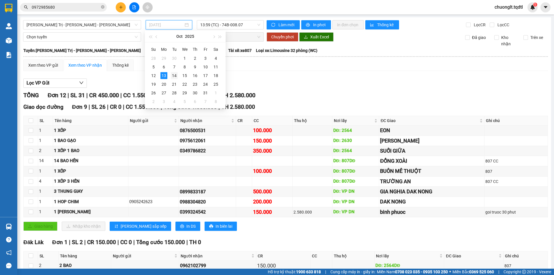
click at [174, 75] on div "14" at bounding box center [174, 75] width 7 height 7
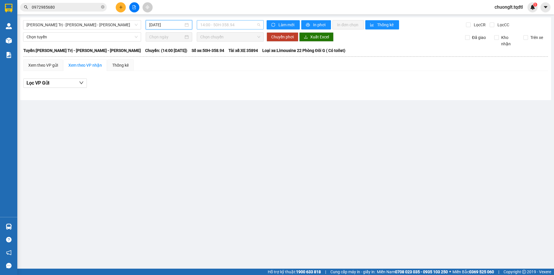
click at [240, 22] on span "14:00 - 50H-358.94" at bounding box center [230, 24] width 60 height 9
